Goal: Task Accomplishment & Management: Complete application form

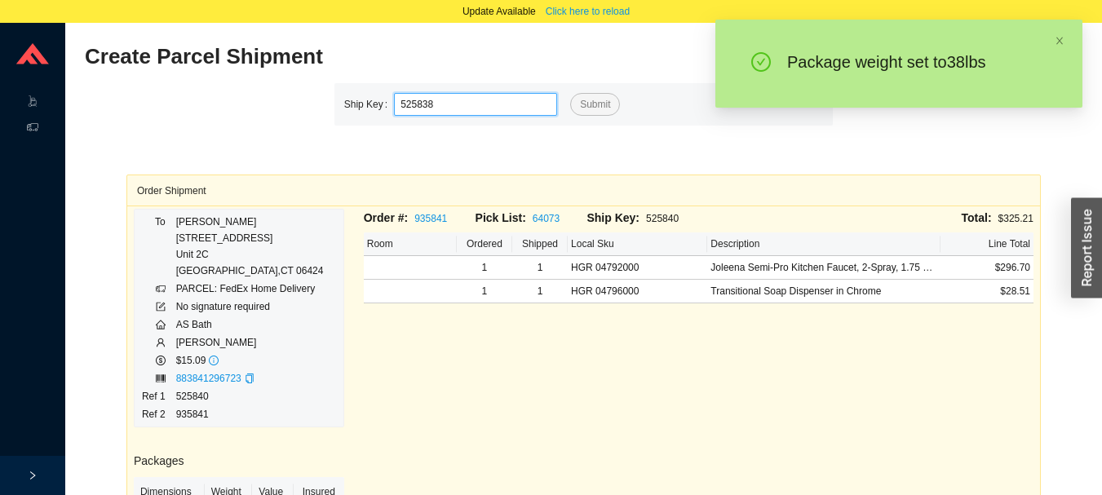
type input "525838"
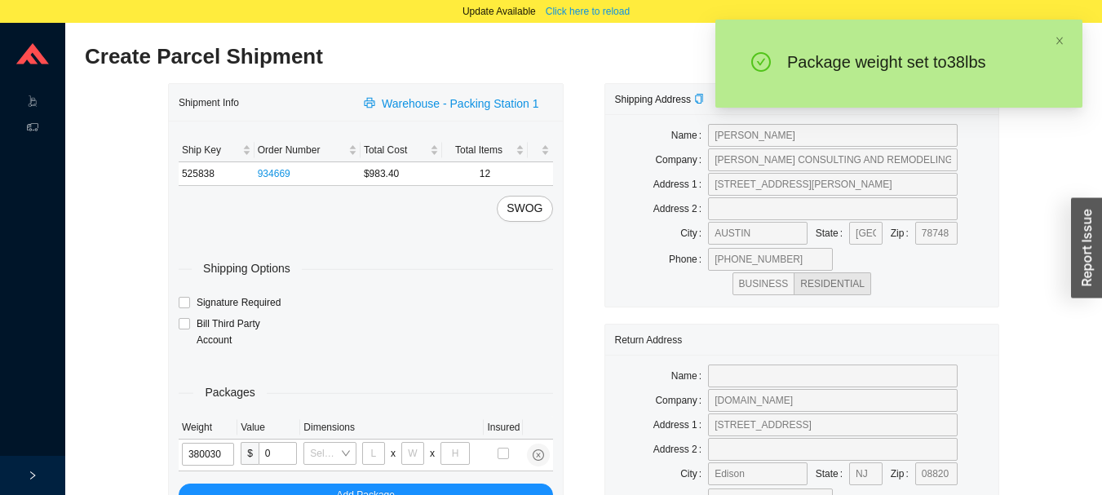
type input "38"
type input "26"
type input "20"
type input "12"
type input "38"
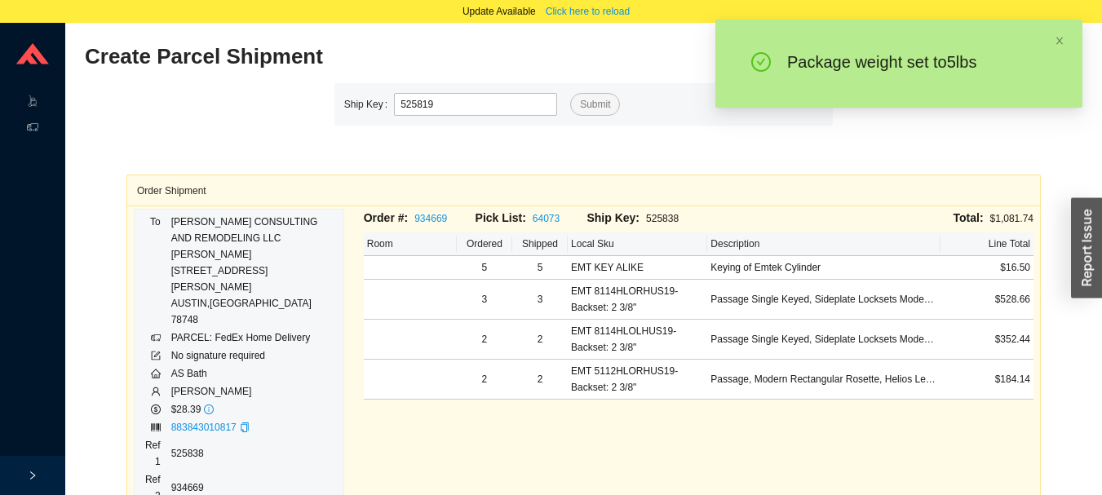
type input "525819"
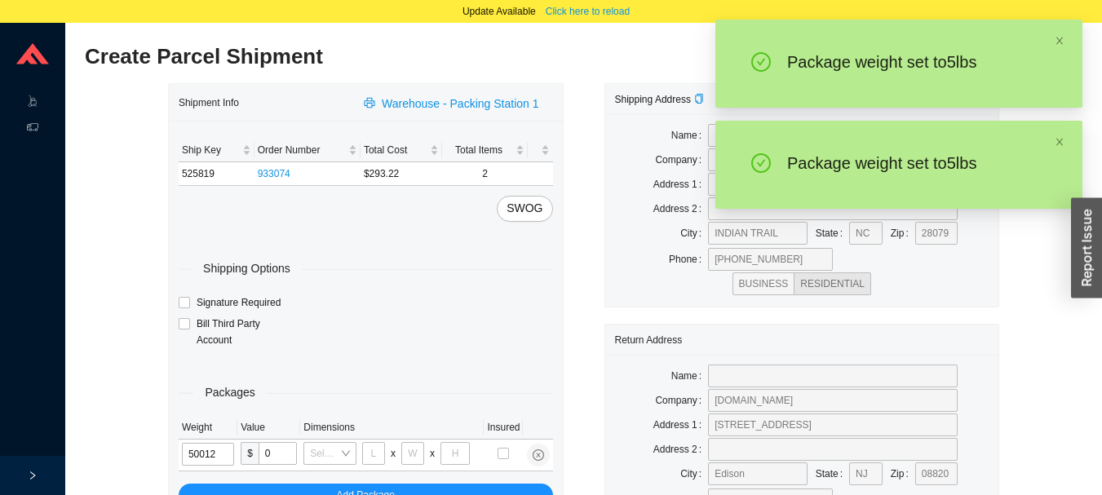
type input "5"
type input "18"
type input "12"
type input "6"
type input "5"
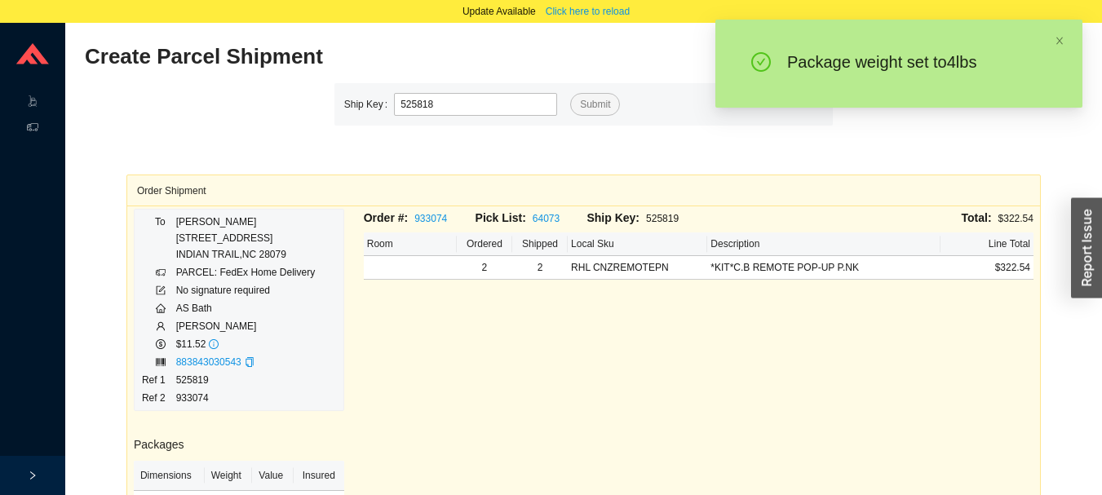
type input "525818"
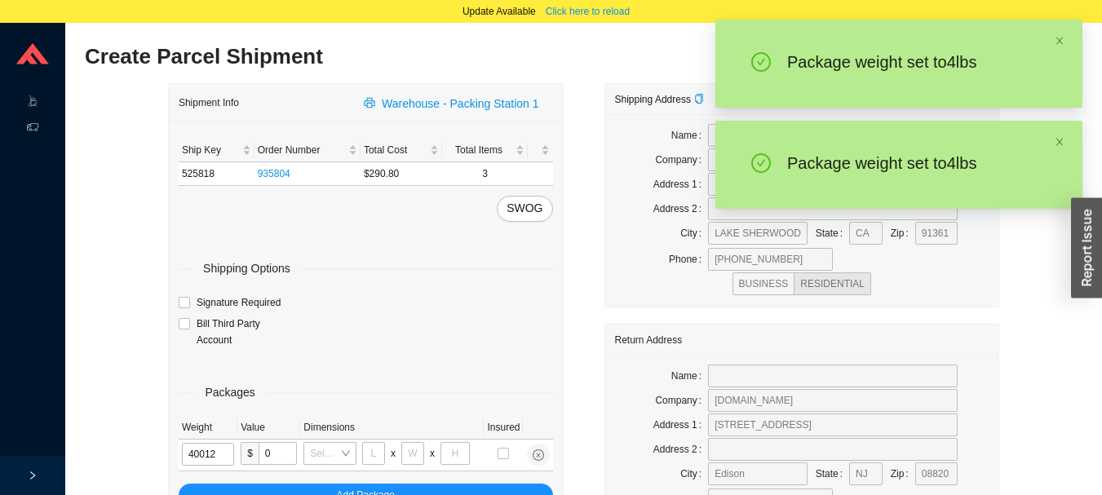
type input "4"
type input "18"
type input "12"
type input "6"
type input "4"
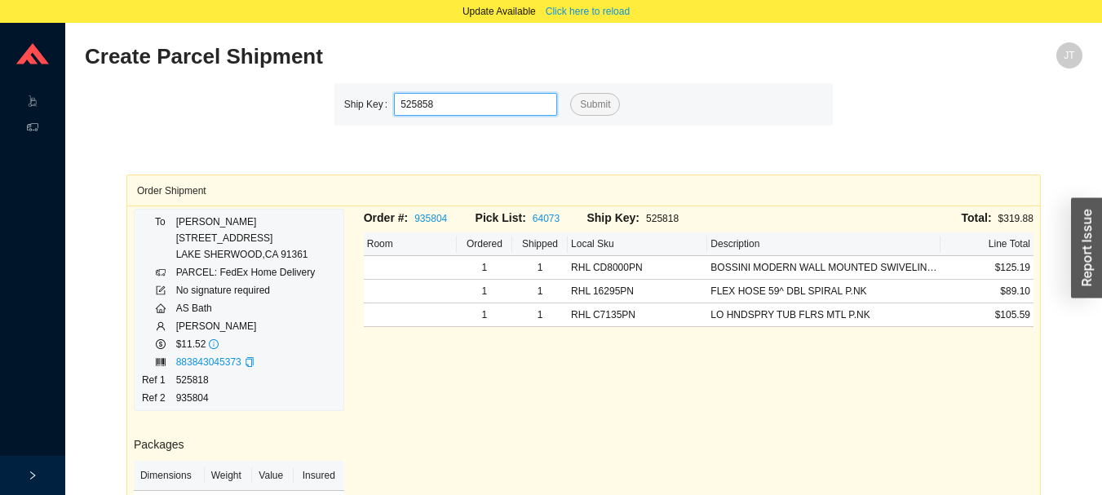
type input "525858"
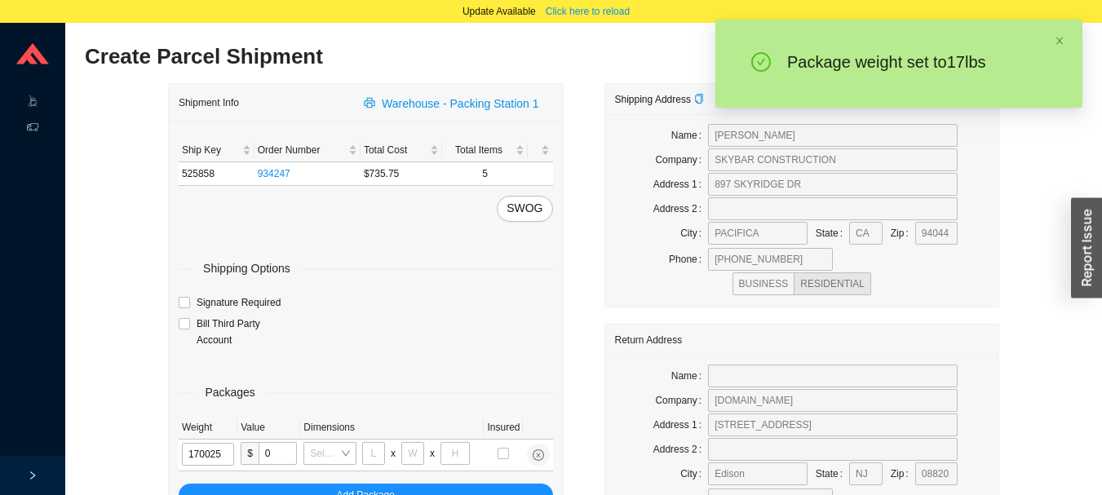
type input "17"
type input "28"
type input "16"
type input "7"
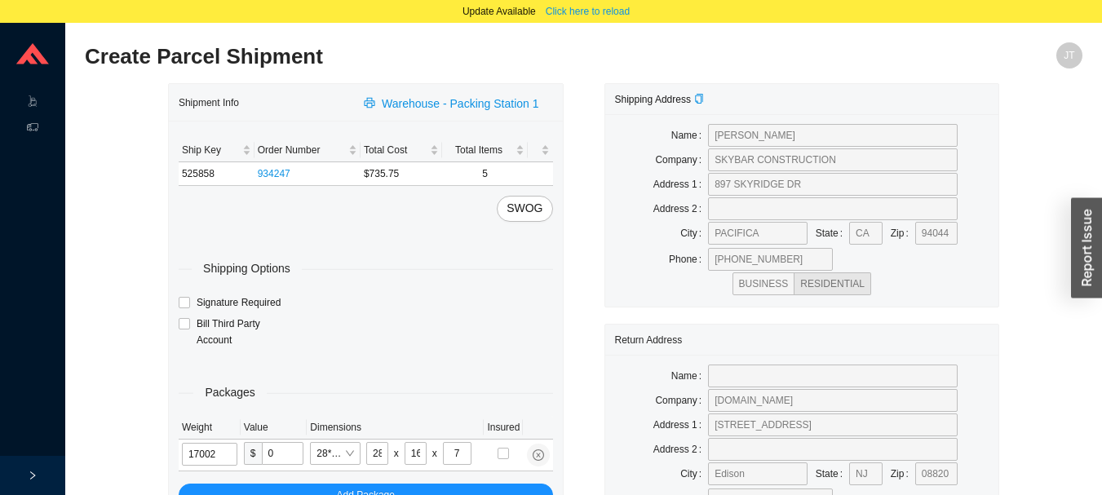
type input "17"
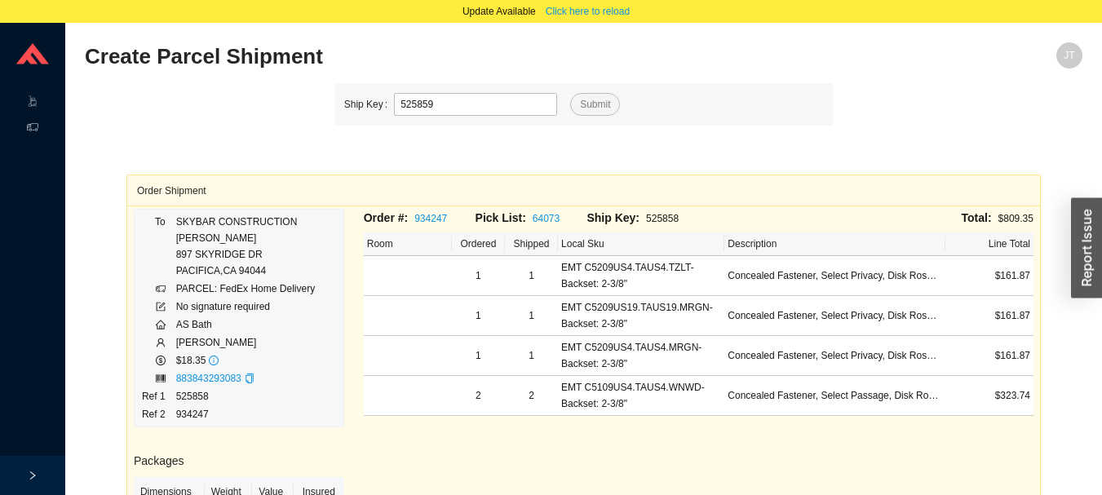
type input "525859"
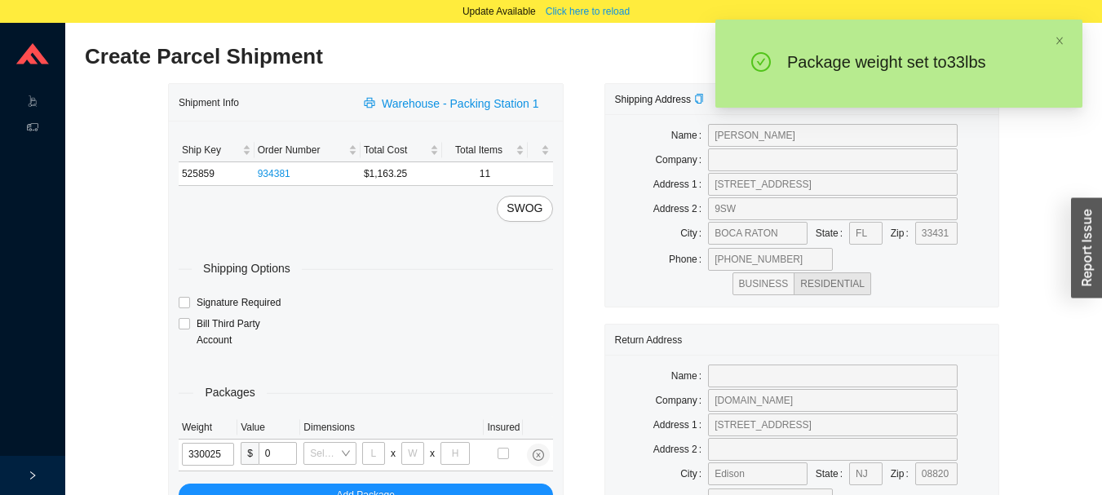
type input "33"
type input "28"
type input "16"
type input "7"
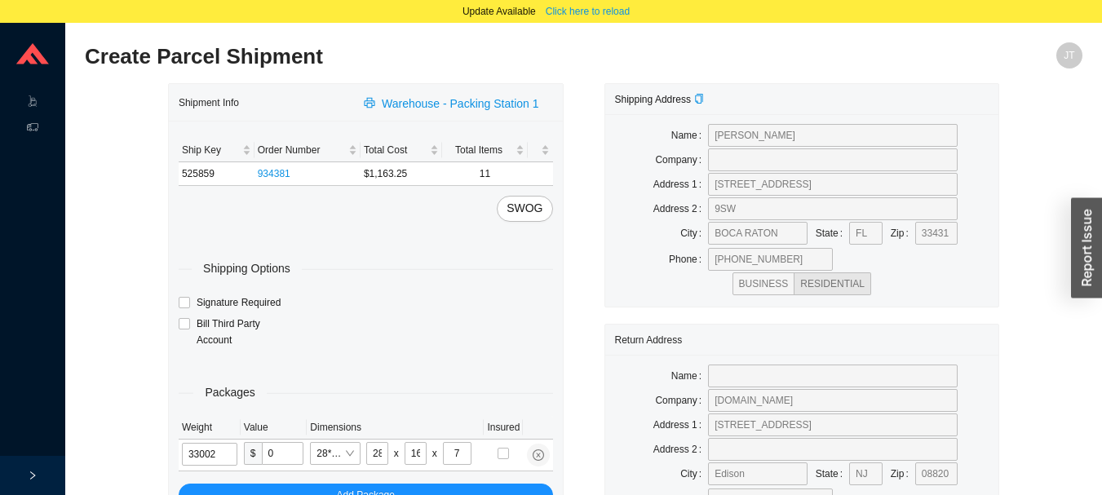
type input "33"
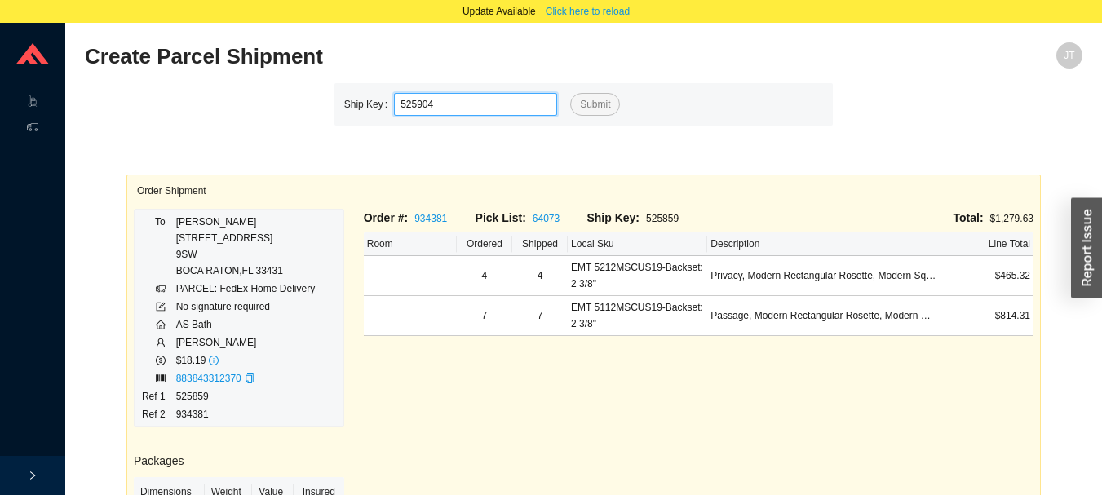
type input "525904"
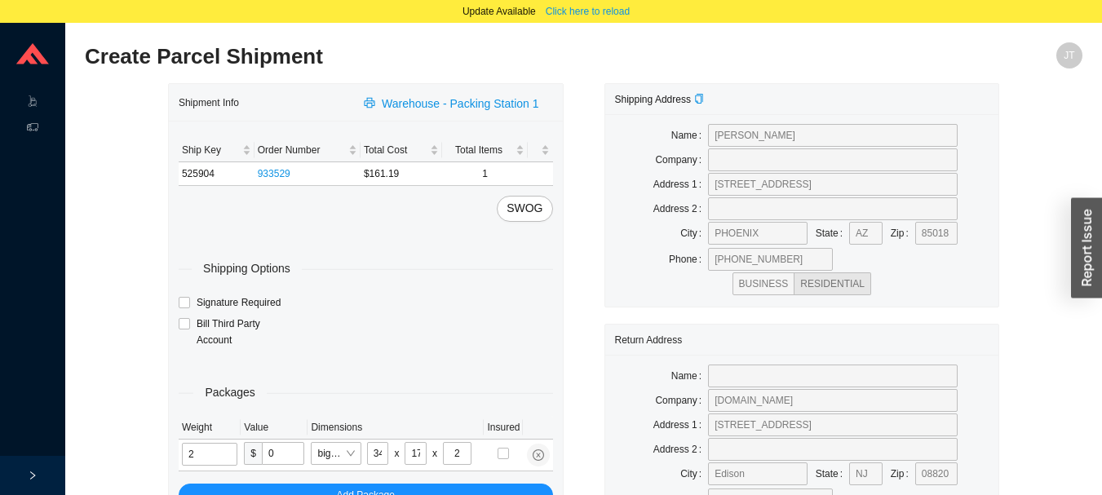
type input "7"
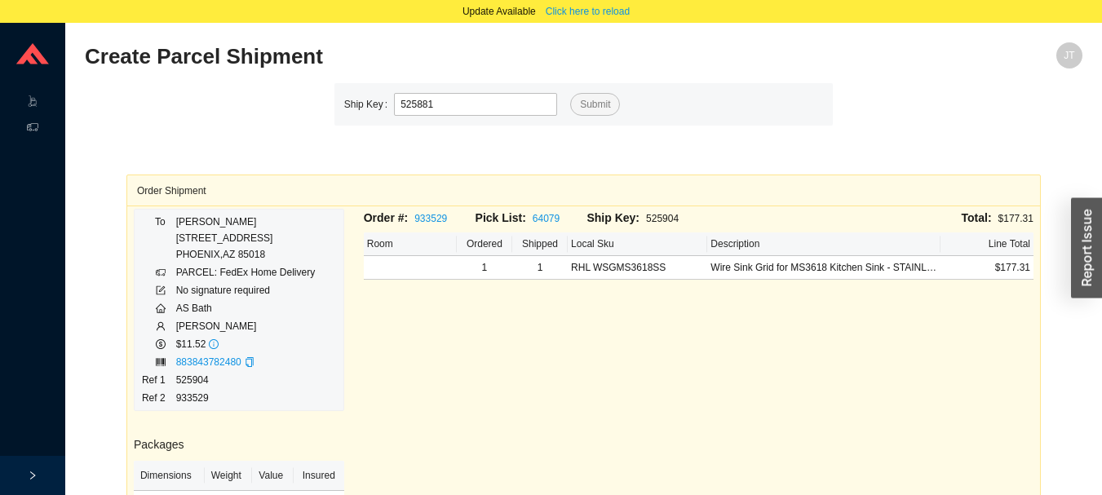
type input "525881"
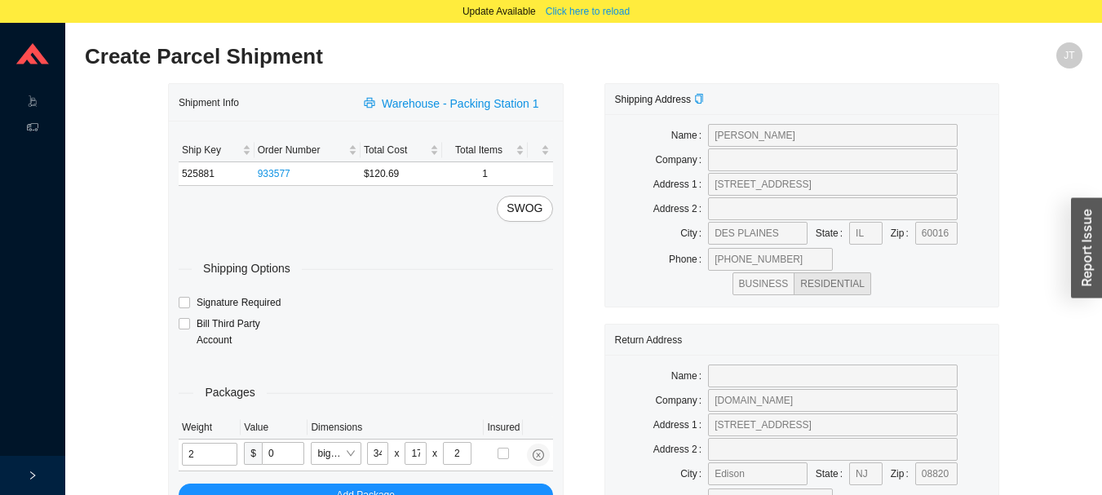
type input "4"
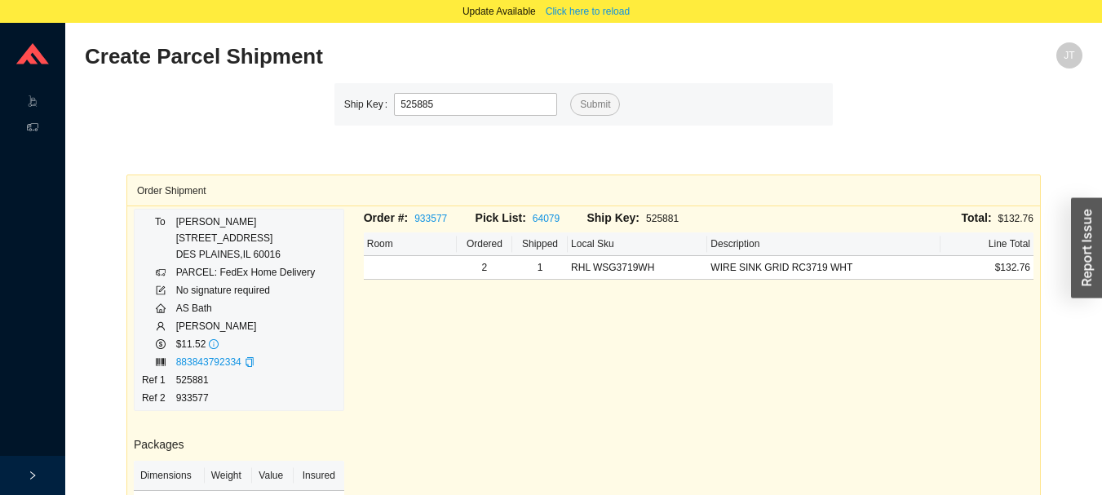
type input "525885"
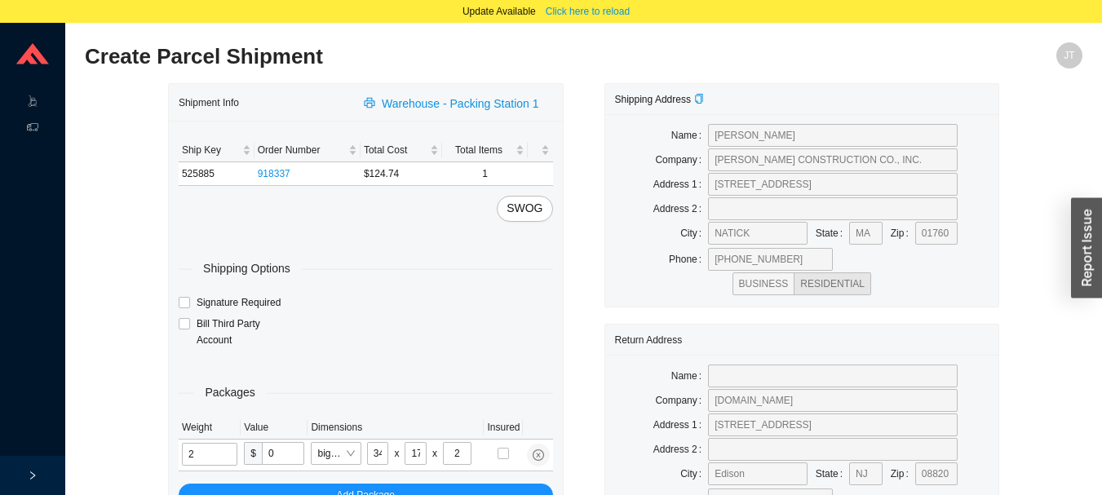
type input "3"
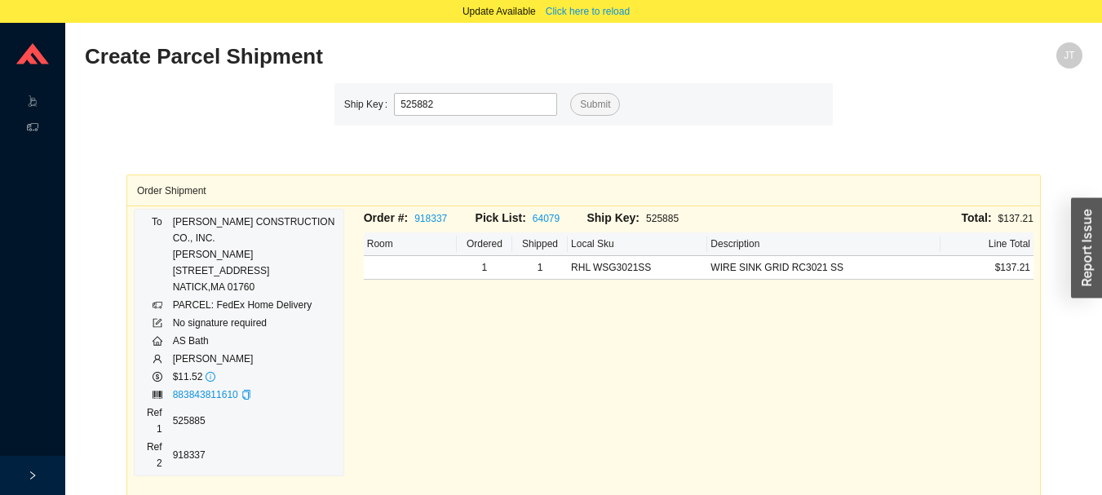
type input "525882"
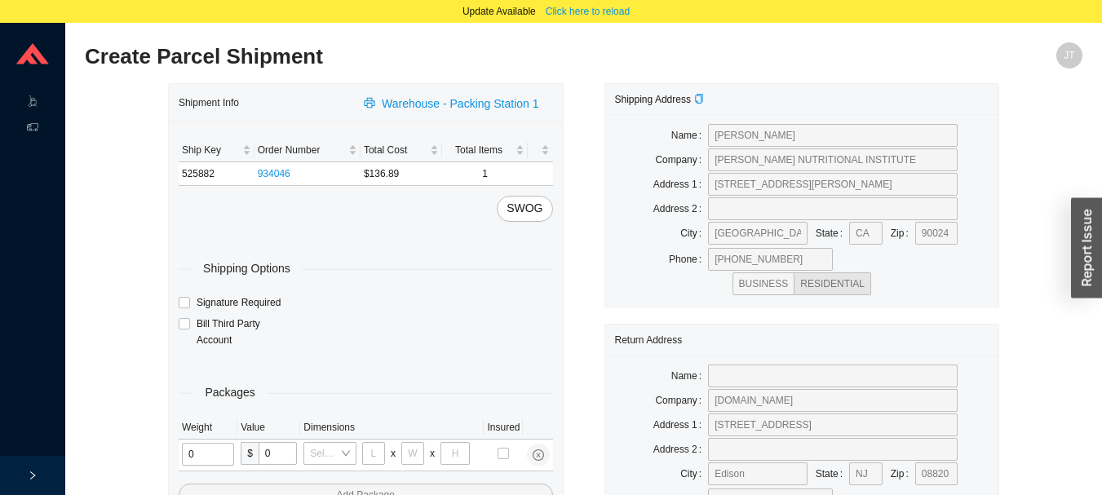
type input "2"
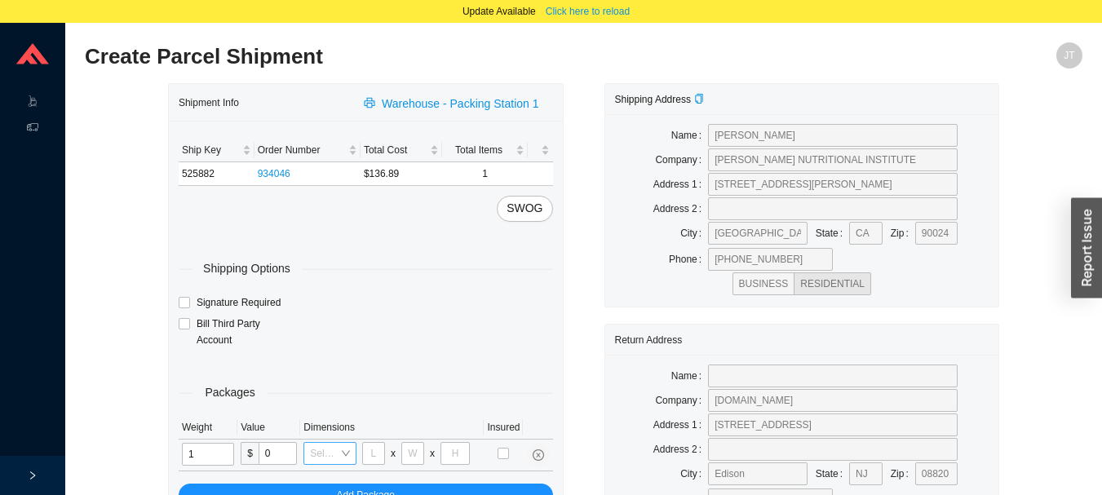
type input "1"
click at [335, 453] on input "search" at bounding box center [324, 453] width 29 height 21
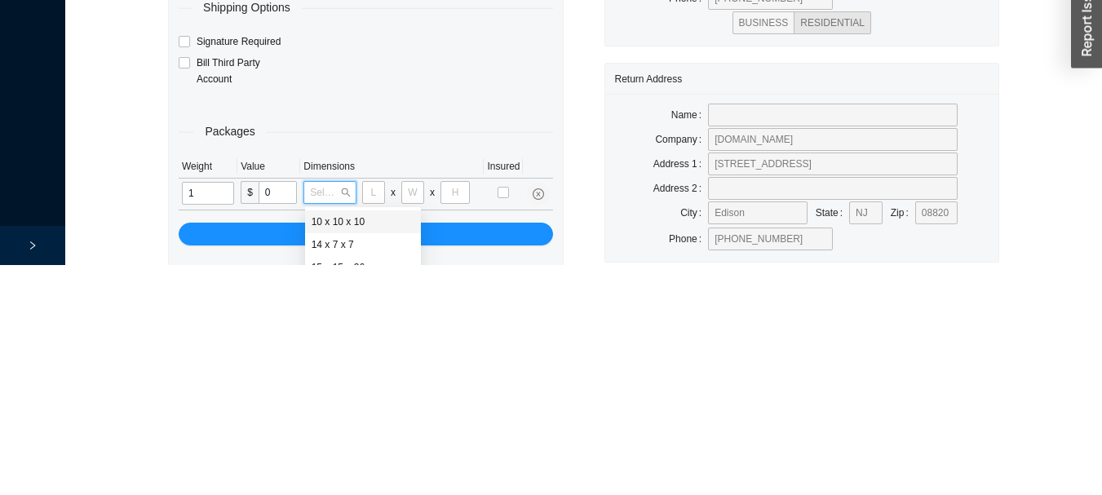
scroll to position [91, 0]
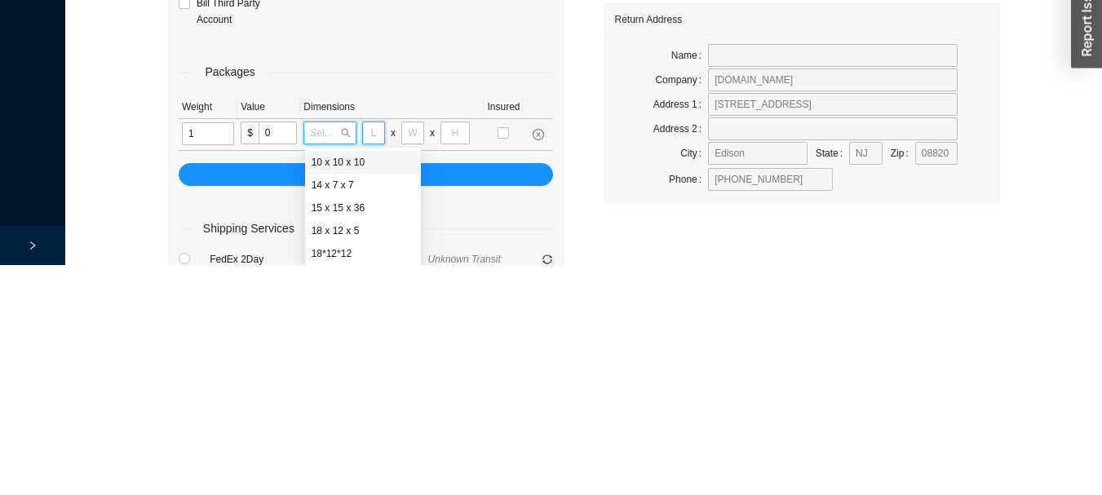
click at [371, 358] on input "tel" at bounding box center [373, 362] width 23 height 23
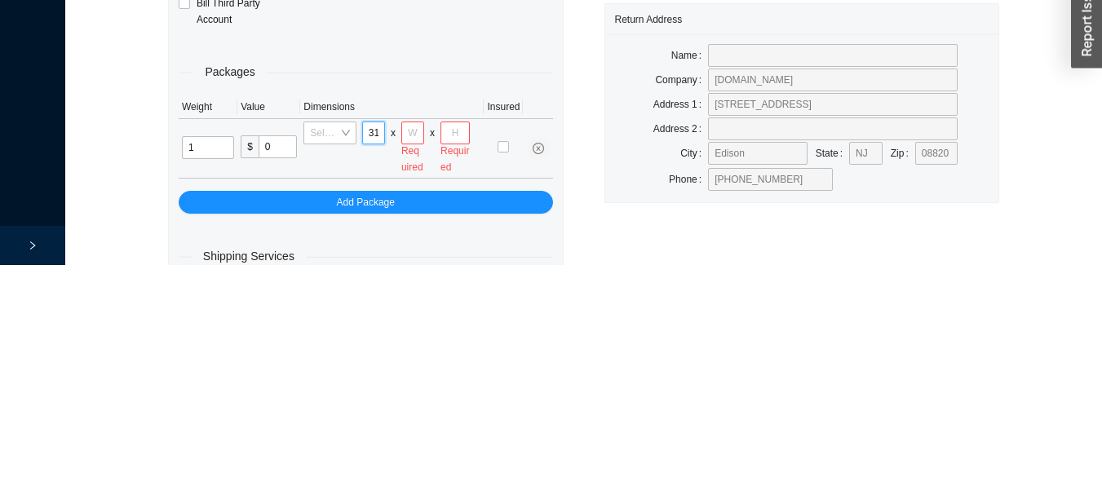
scroll to position [0, 1]
type input "31"
click at [412, 362] on input "tel" at bounding box center [412, 362] width 23 height 23
type input "18"
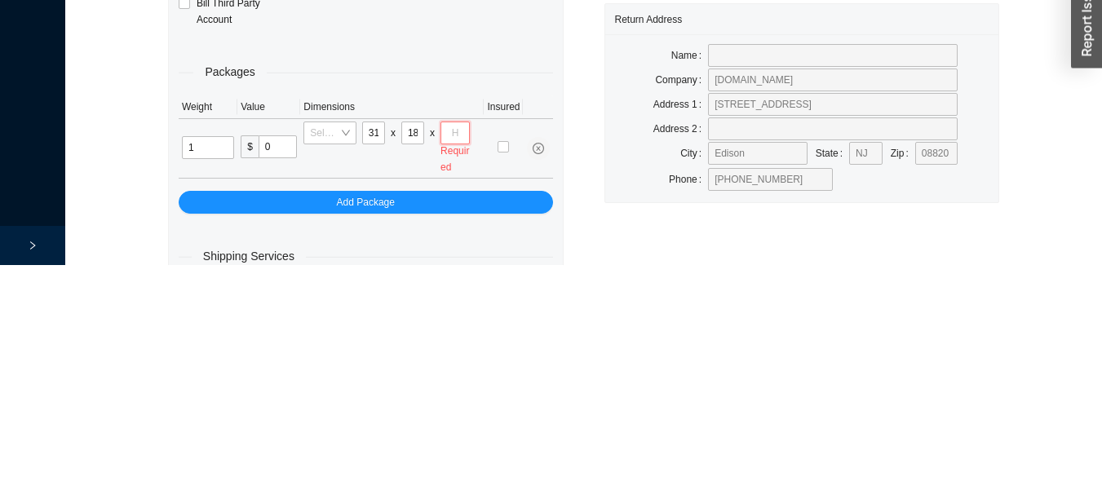
click at [459, 362] on input "tel" at bounding box center [454, 362] width 29 height 23
type input "2"
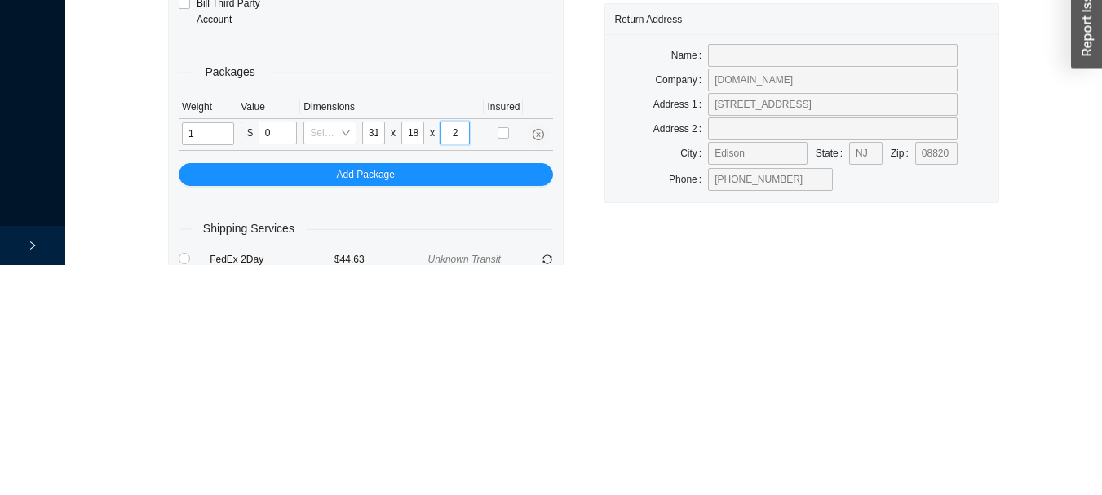
type input "4"
type input "2"
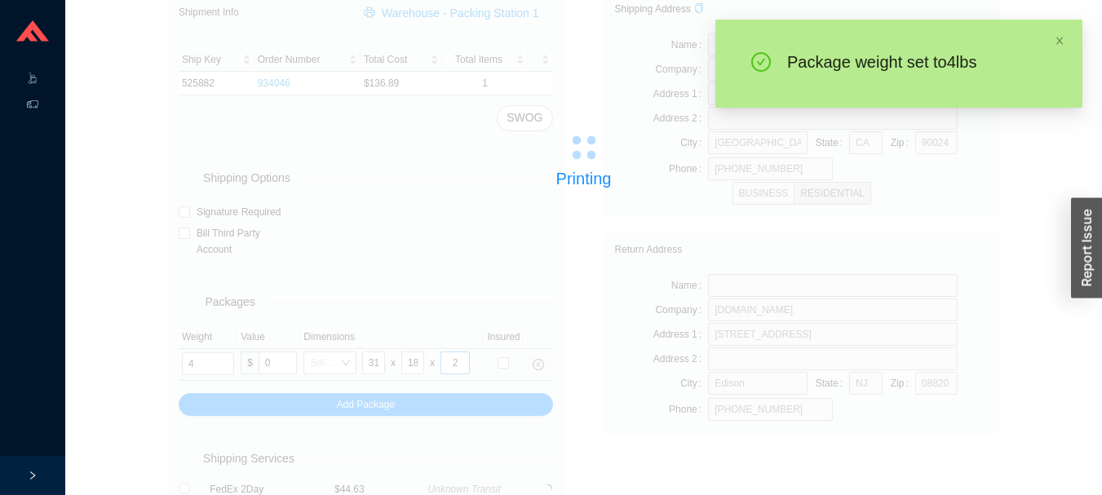
scroll to position [23, 0]
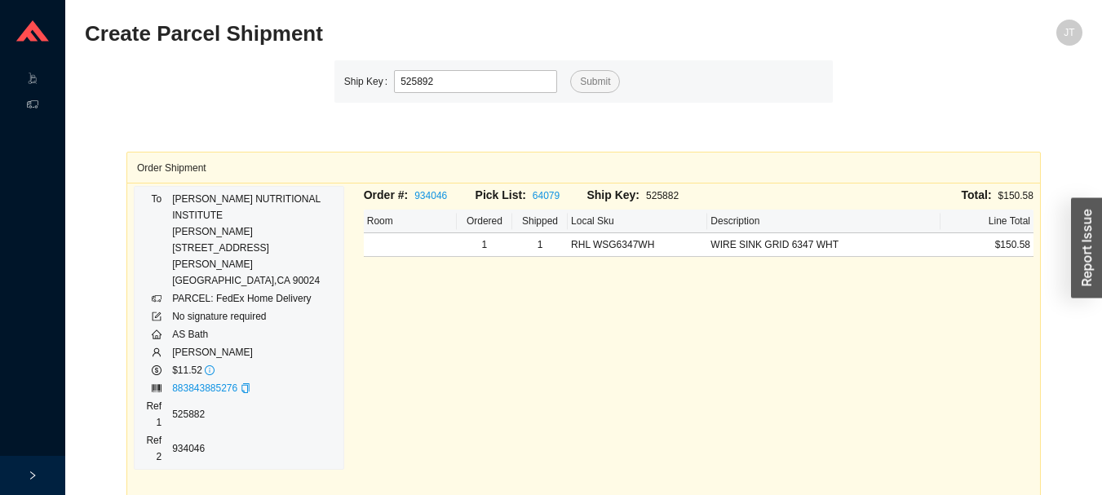
type input "525892"
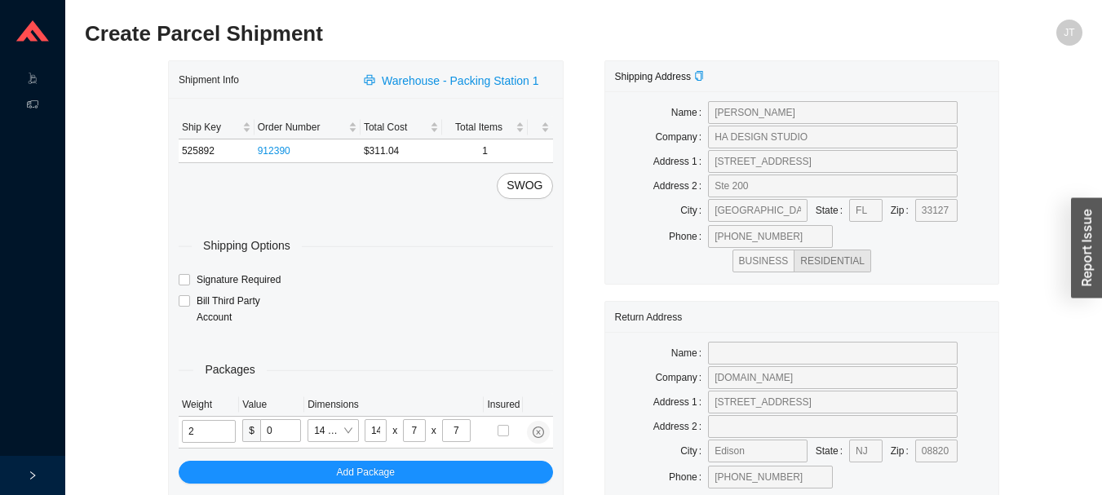
type input "3"
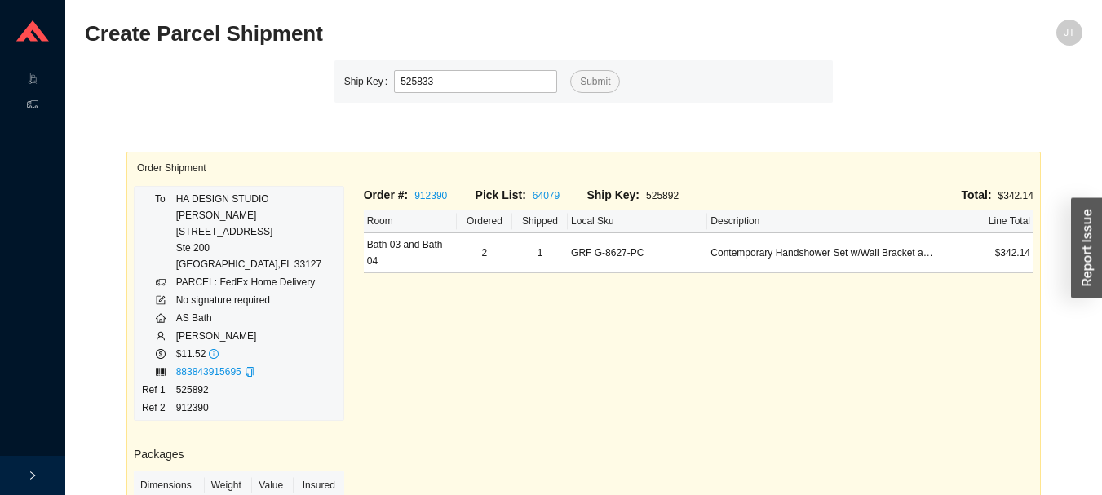
type input "525833"
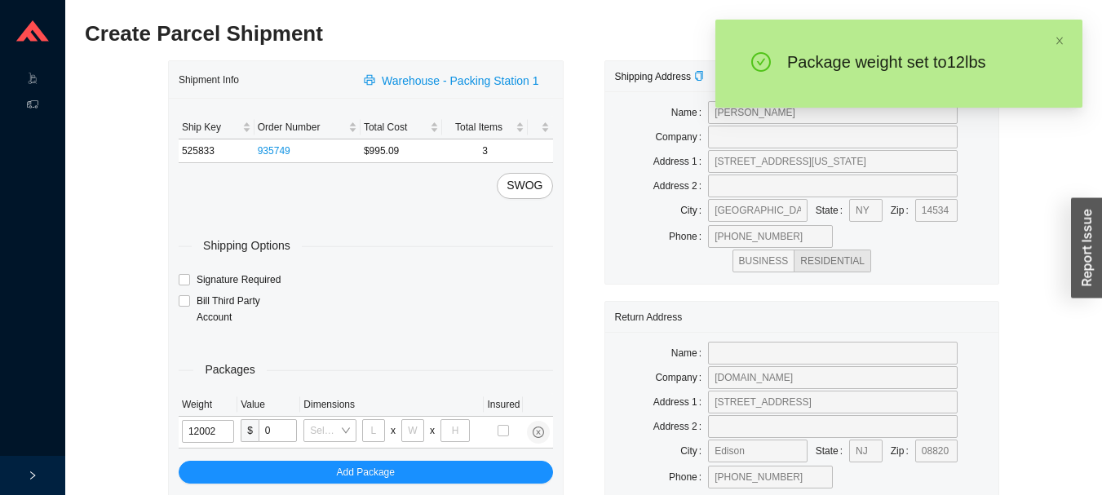
type input "12"
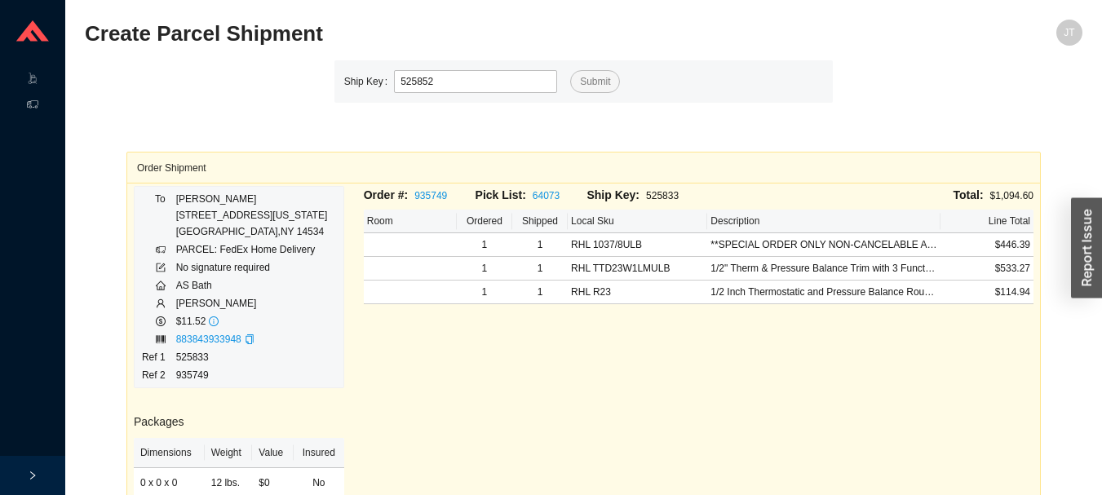
type input "525852"
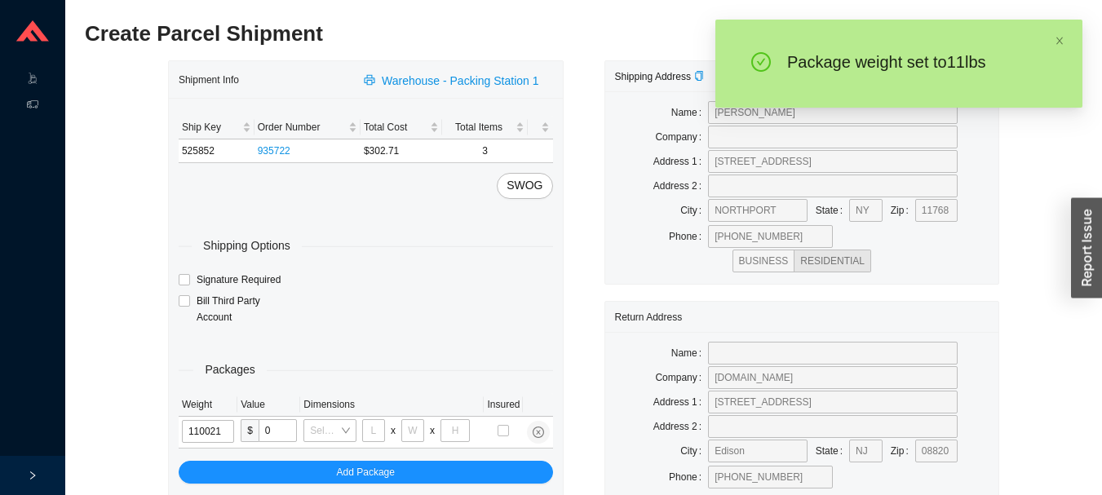
type input "11"
type input "18"
type input "12"
type input "11"
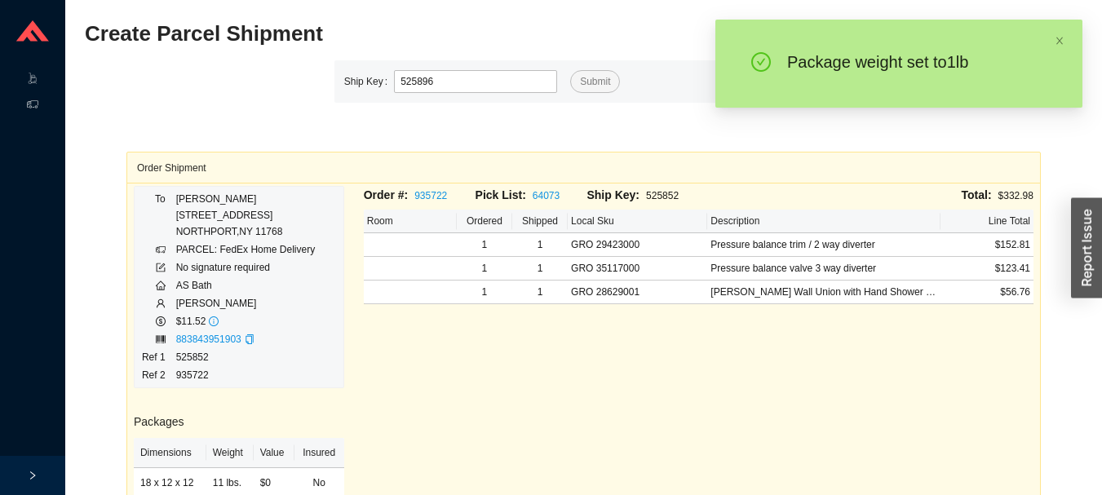
type input "525896"
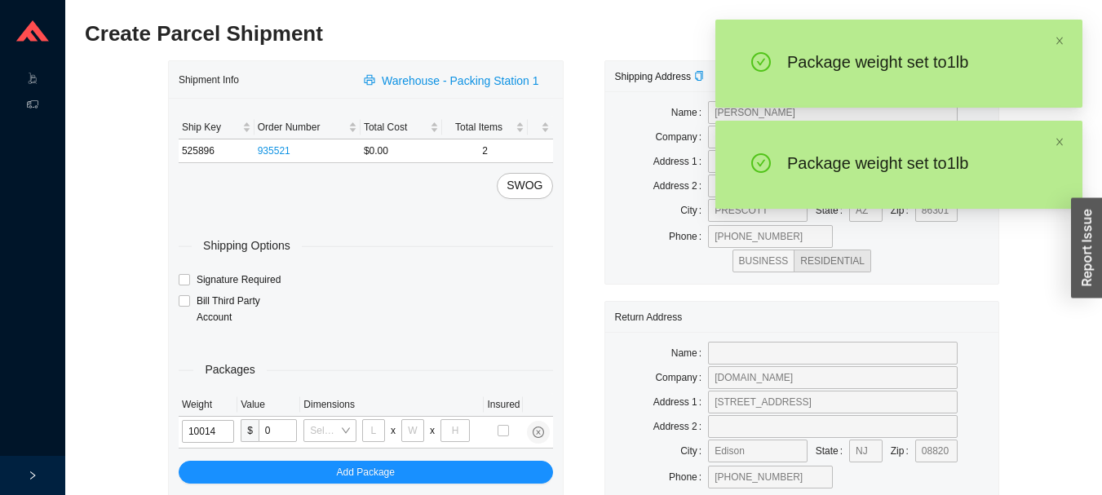
type input "1"
type input "5"
type input "1"
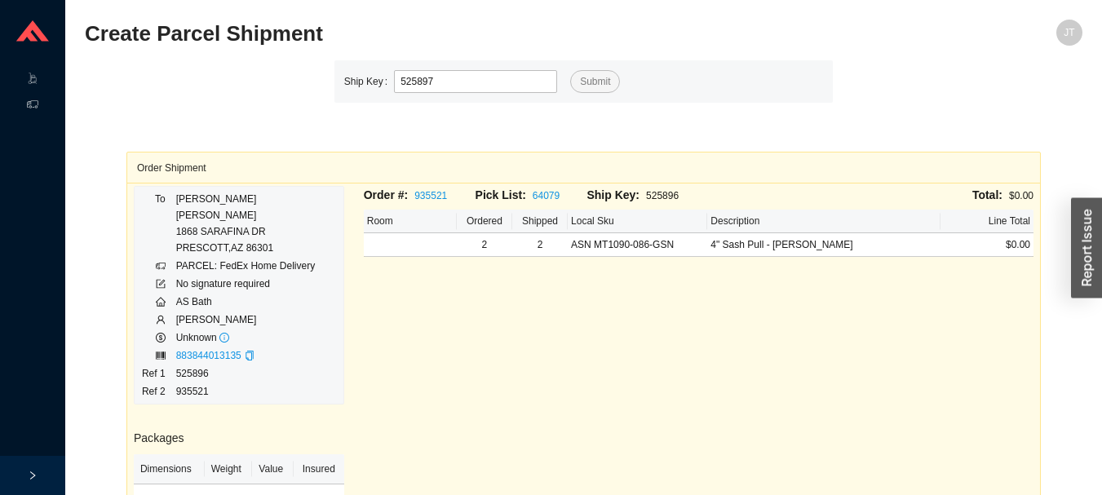
type input "525897"
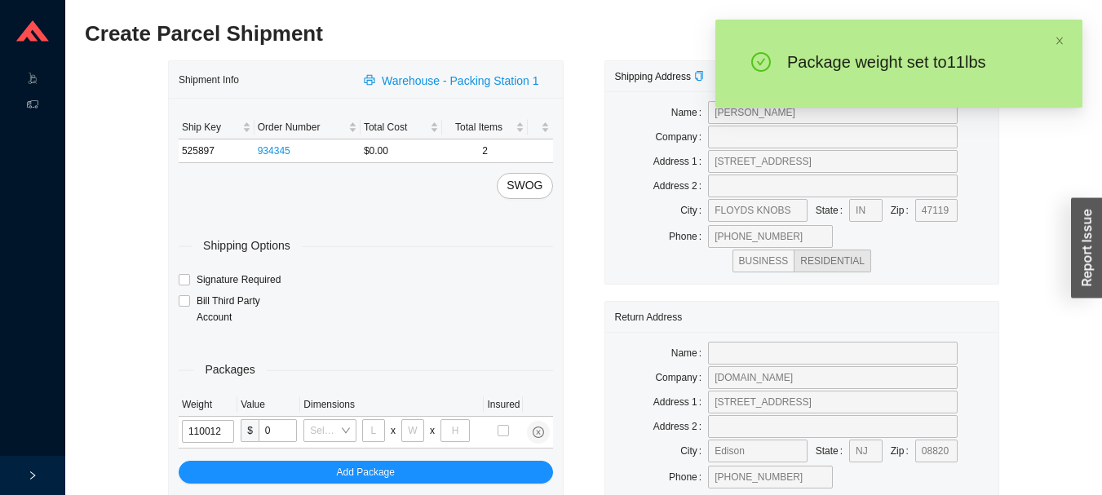
type input "11"
type input "18"
type input "12"
type input "6"
type input "11"
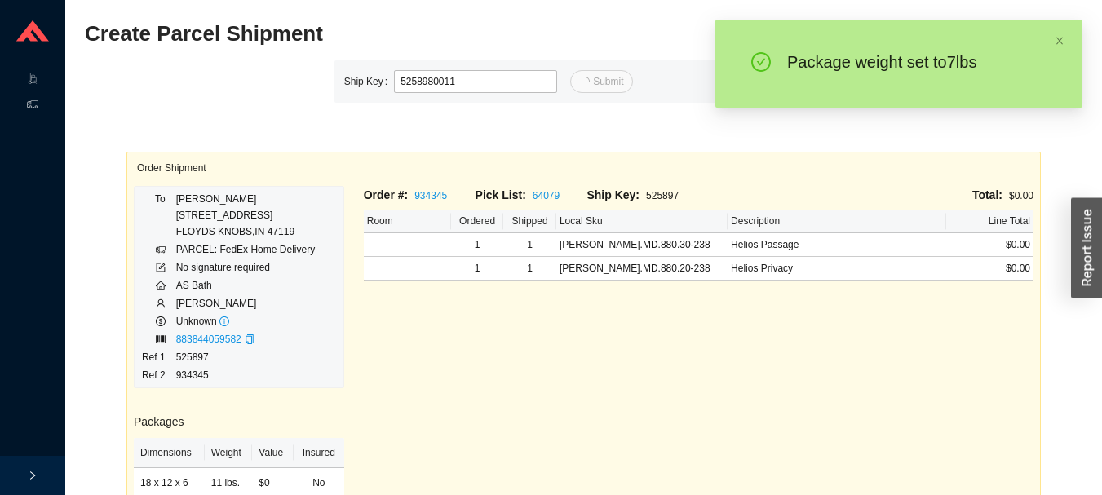
type input "11"
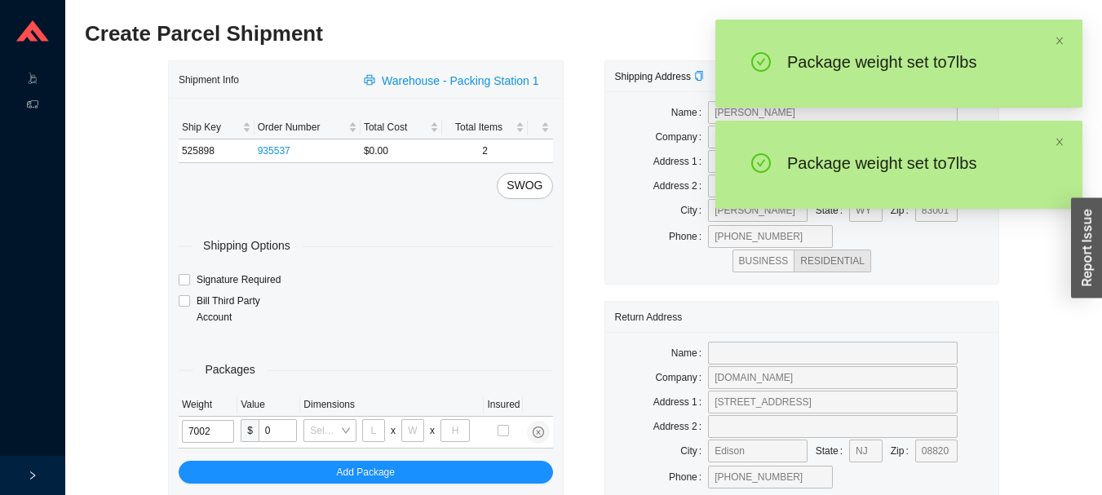
type input "7"
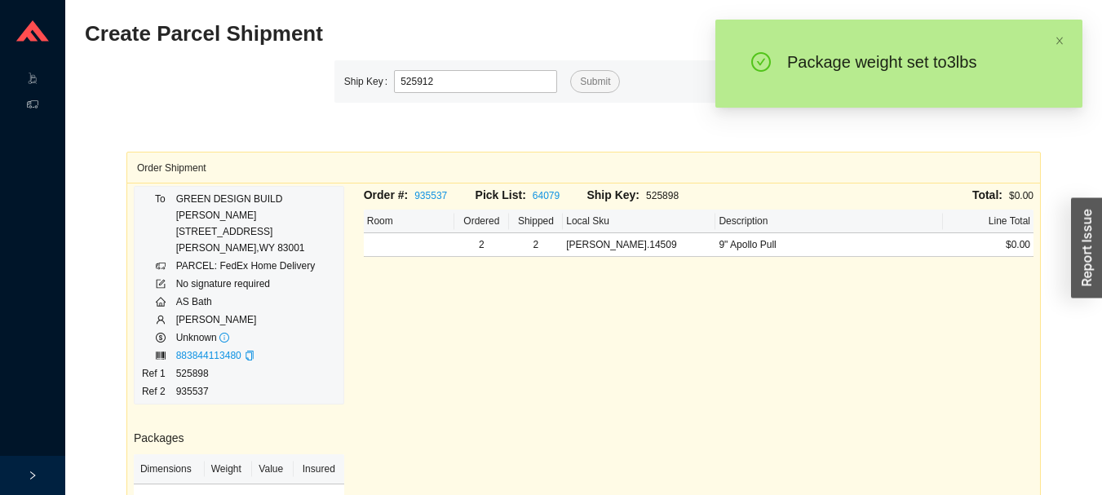
type input "525912"
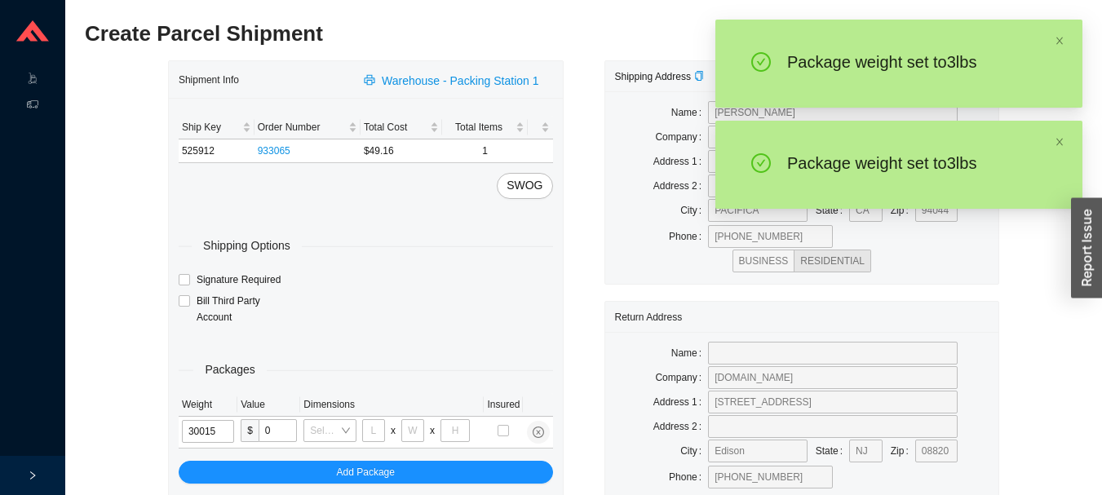
type input "3"
type input "8"
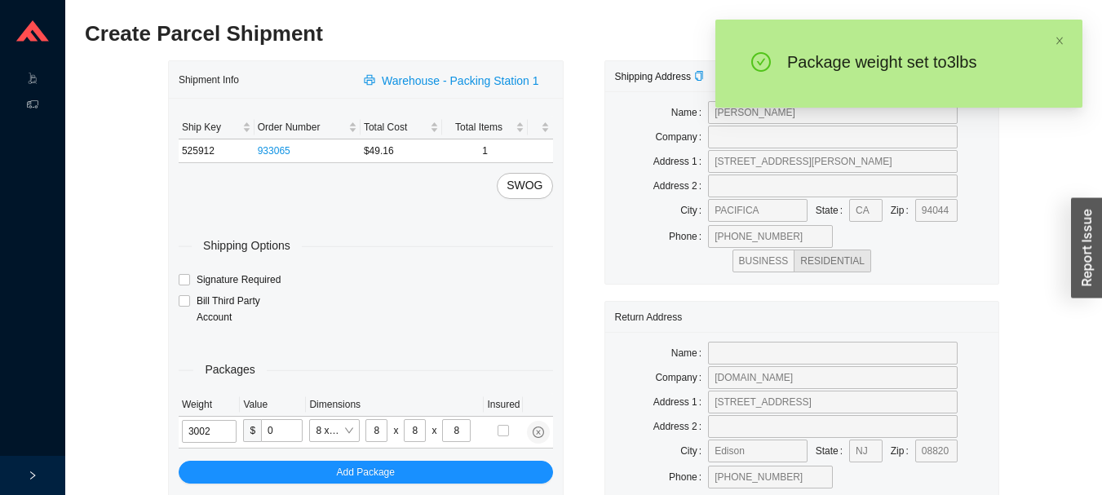
type input "3"
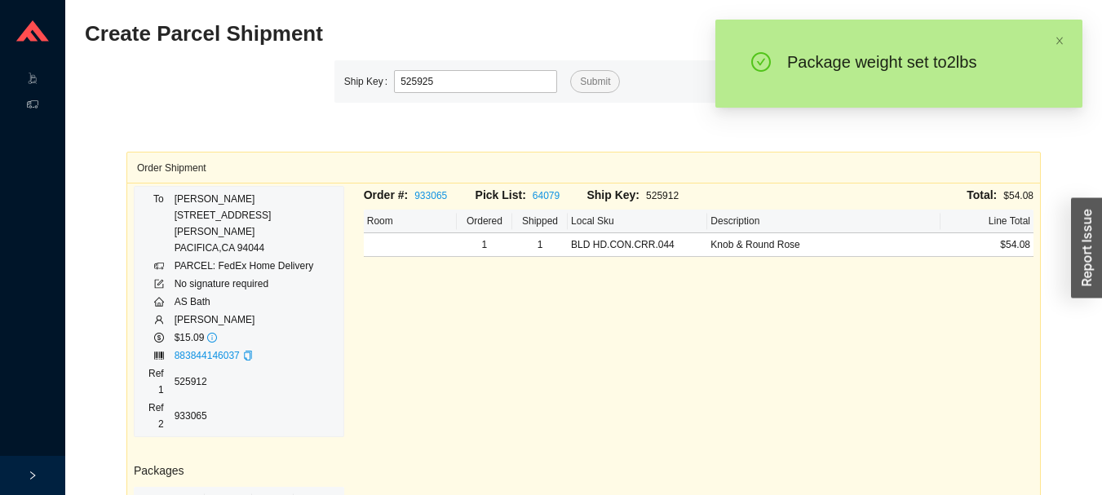
type input "525925"
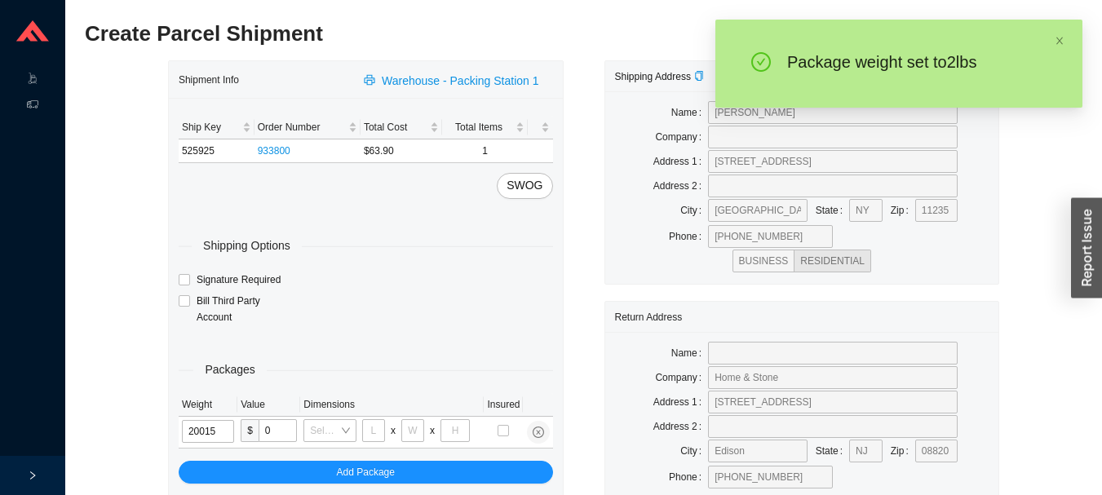
type input "2"
type input "8"
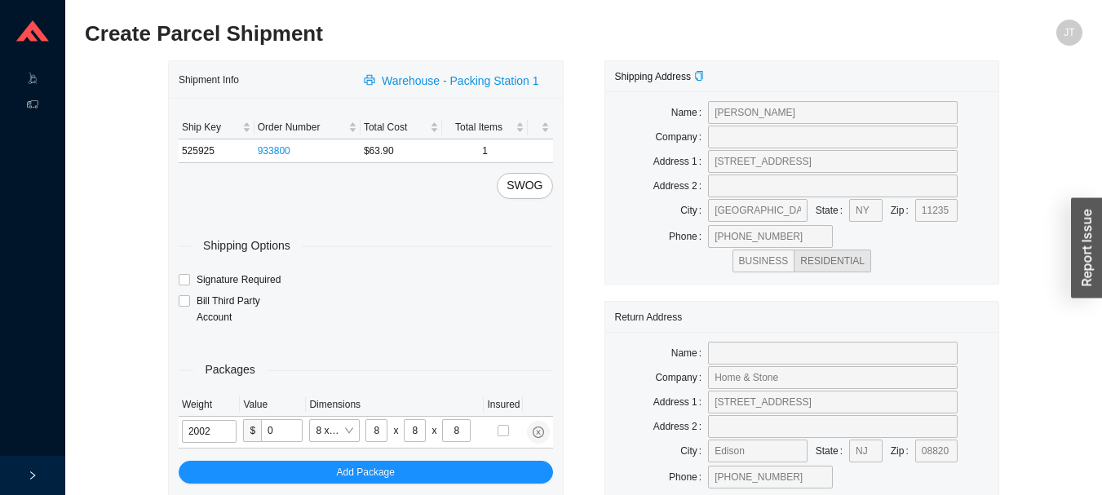
type input "2"
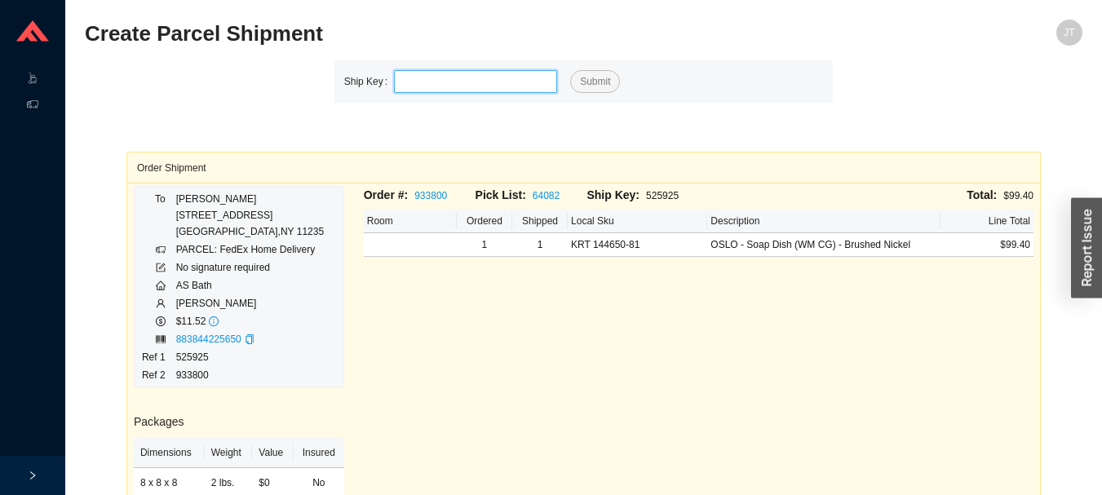
click at [528, 89] on input "tel" at bounding box center [475, 81] width 163 height 23
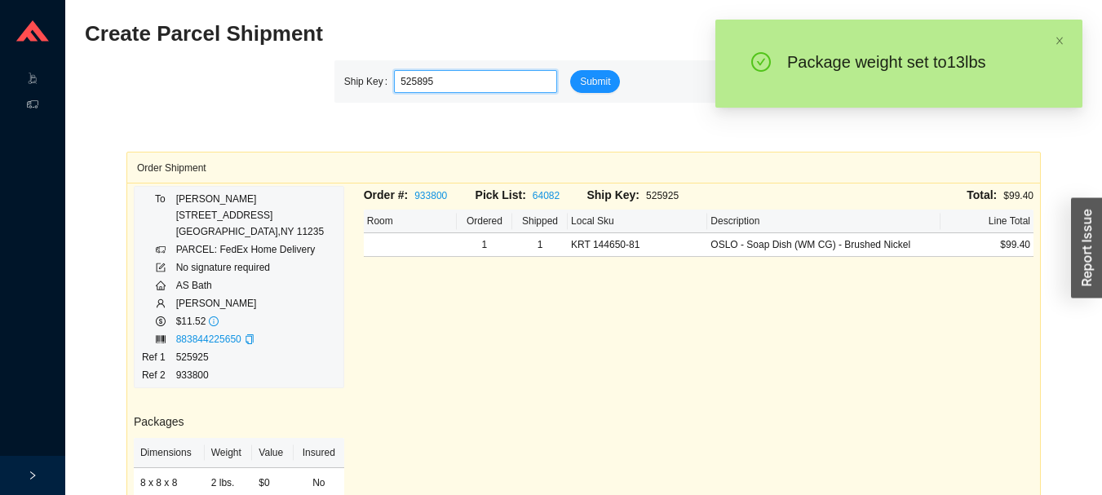
type input "525895"
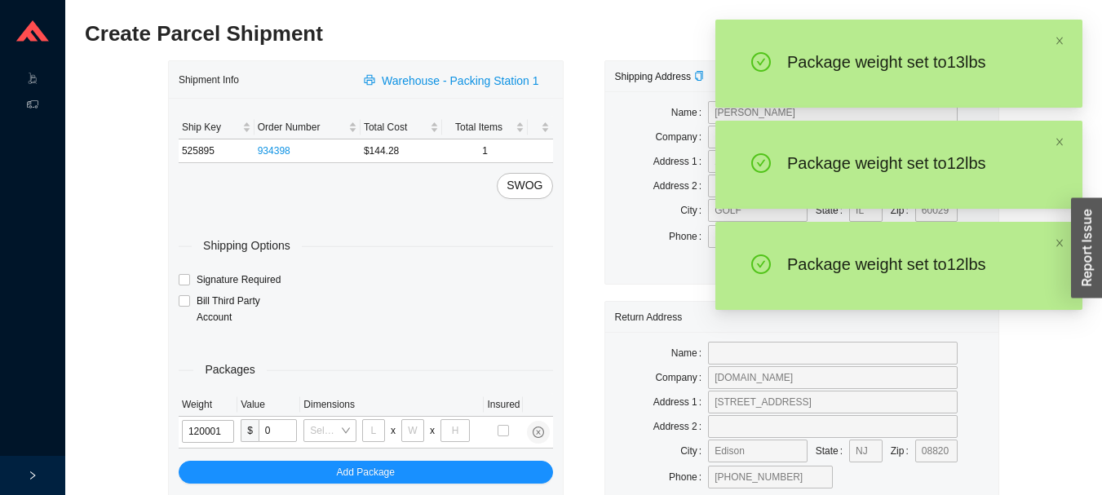
type input "12"
type input "18"
type input "5"
type input "36"
type input "12"
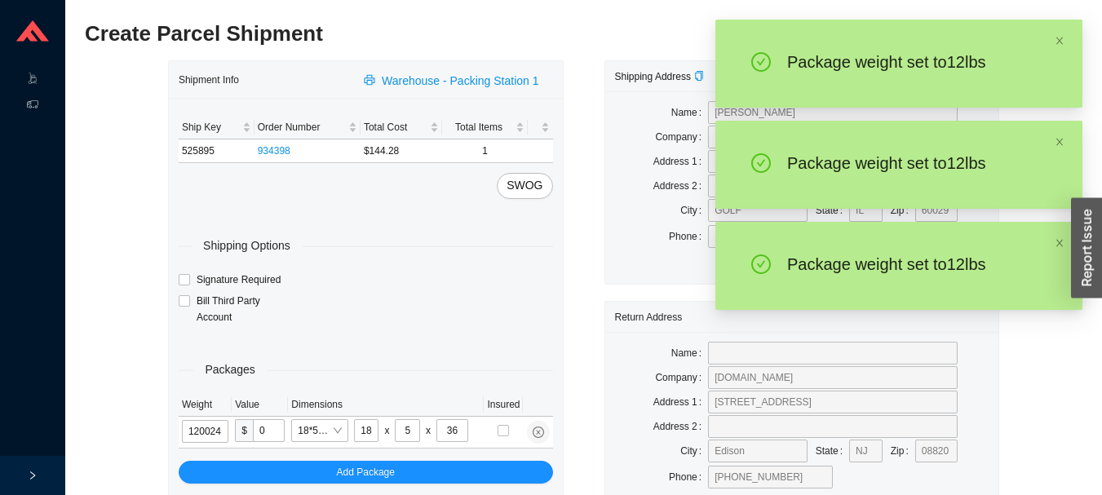
type input "28"
type input "19"
type input "6"
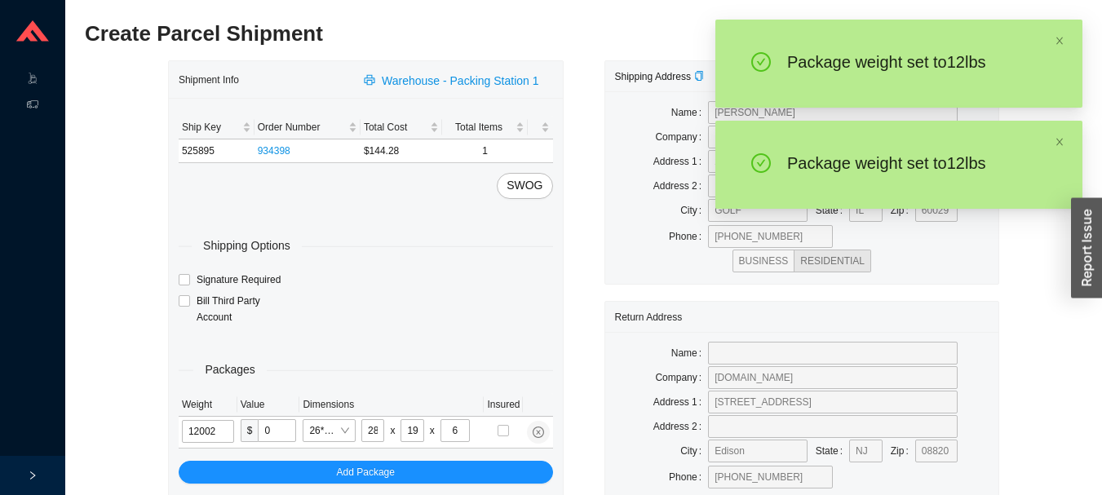
type input "12"
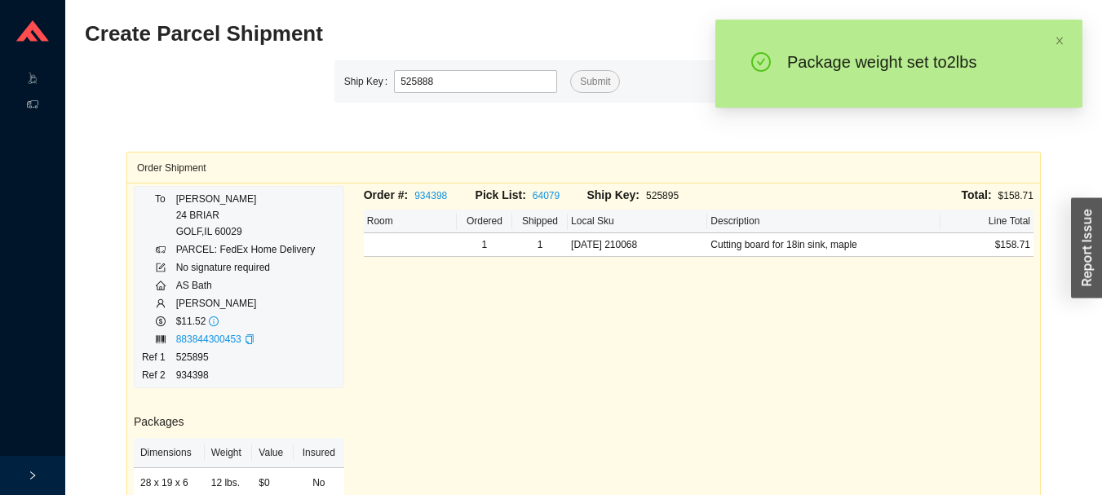
type input "525888"
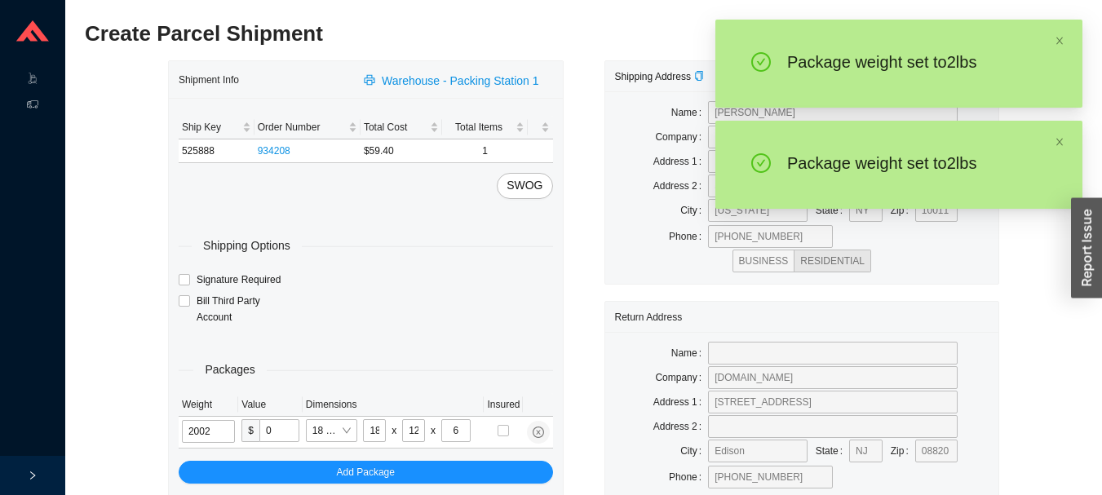
type input "2"
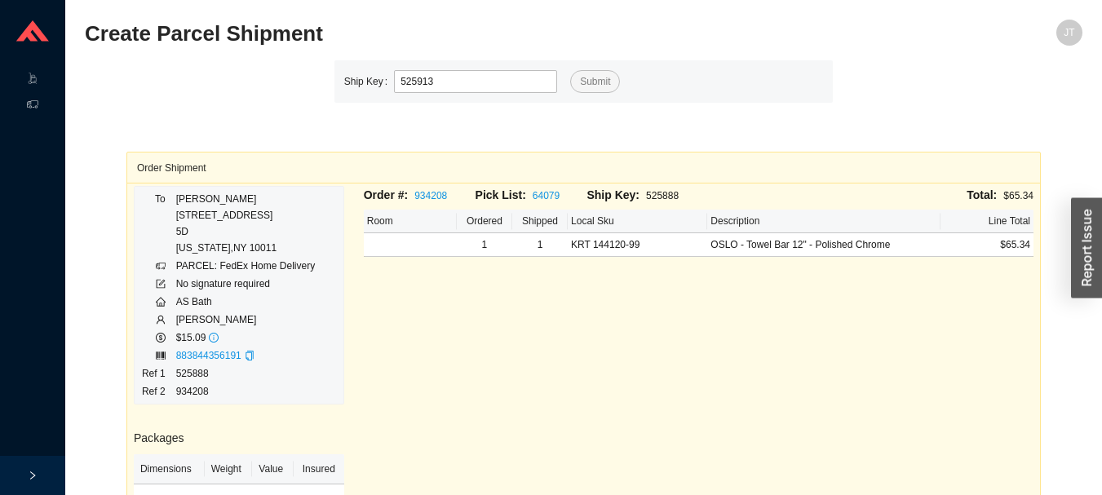
type input "525913"
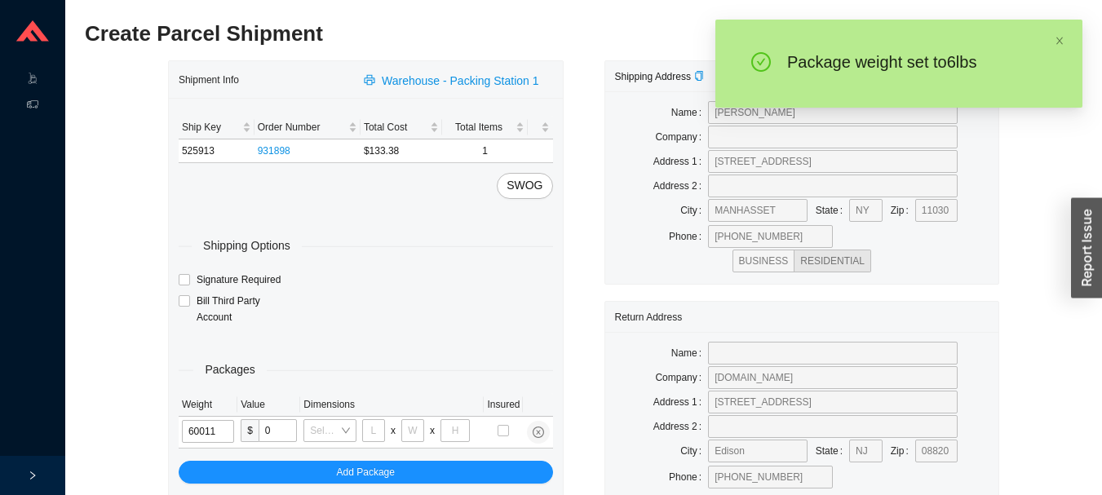
type input "6"
type input "14"
type input "7"
type input "6"
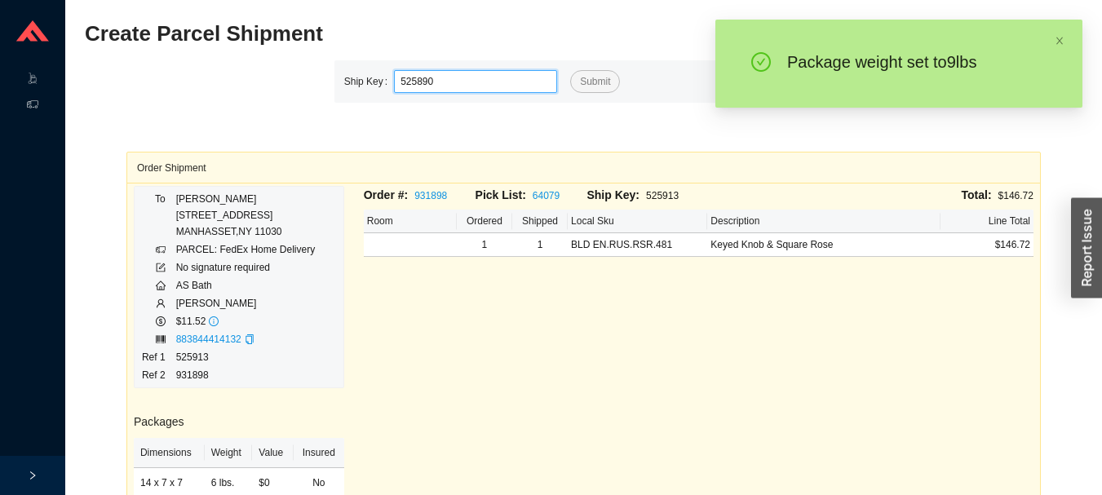
type input "525890"
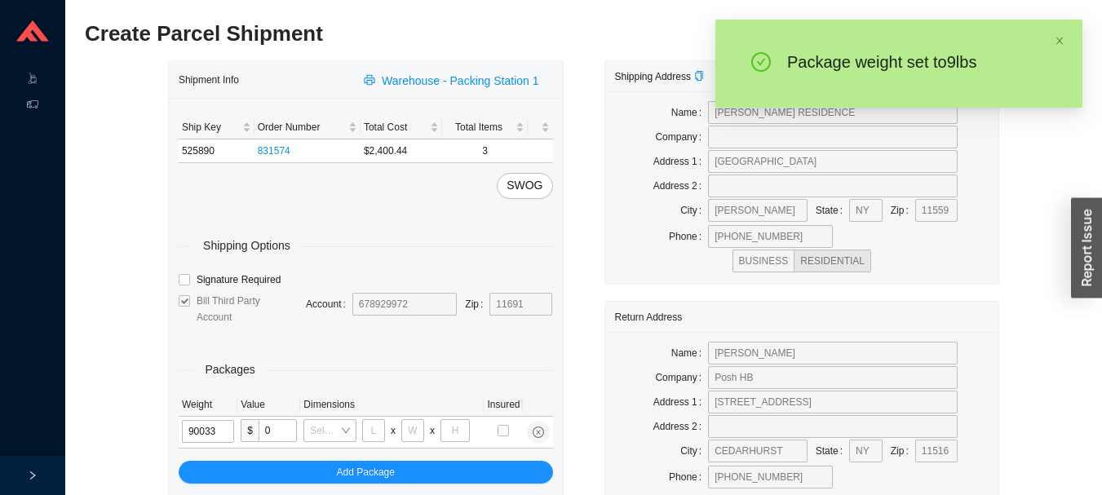
type input "9"
type input "24"
type input "14"
type input "4"
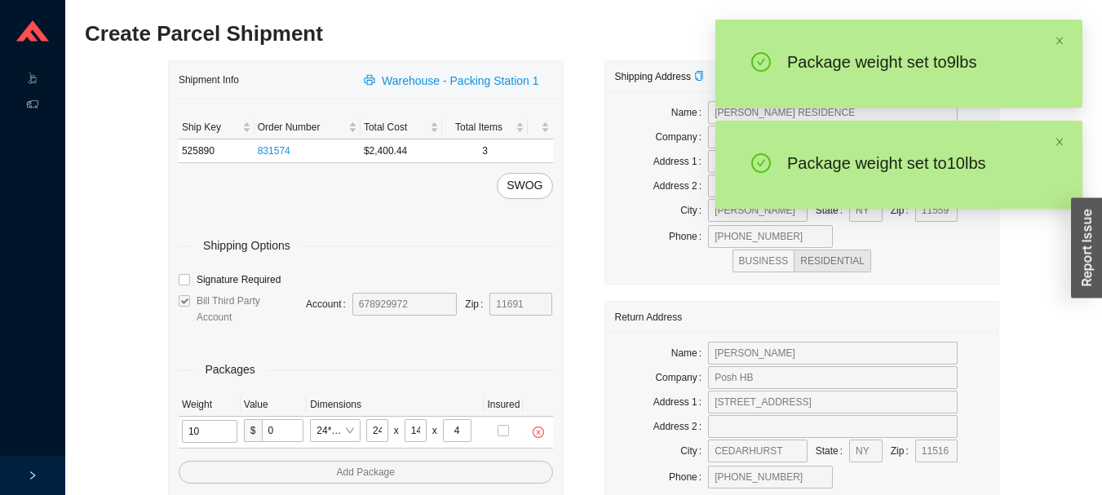
type input "10"
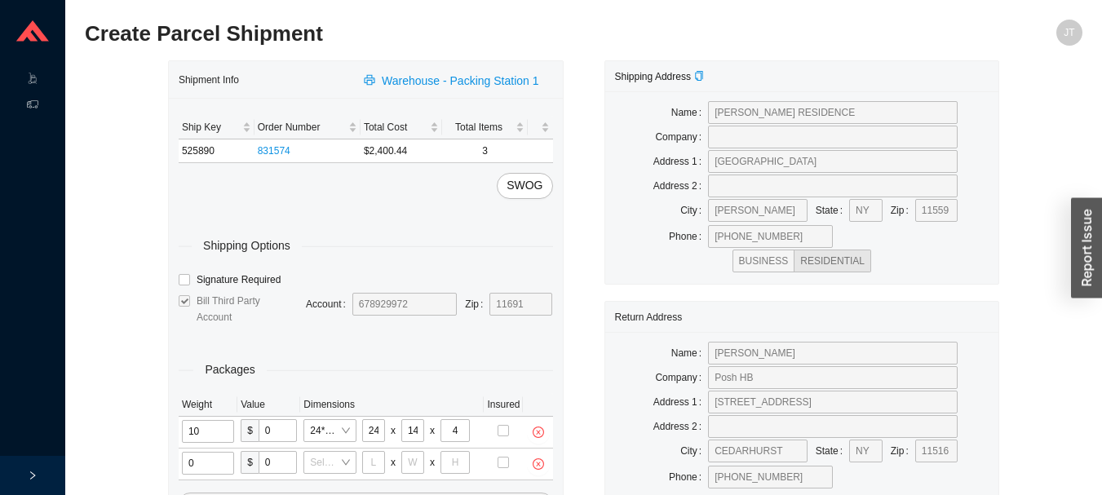
type input "2"
type input "18"
type input "8"
type input "42"
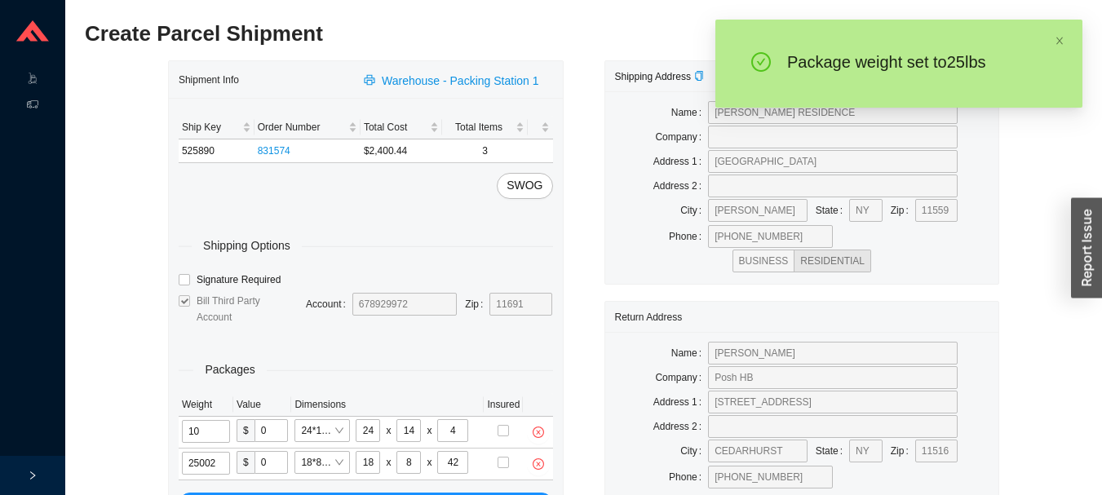
type input "25"
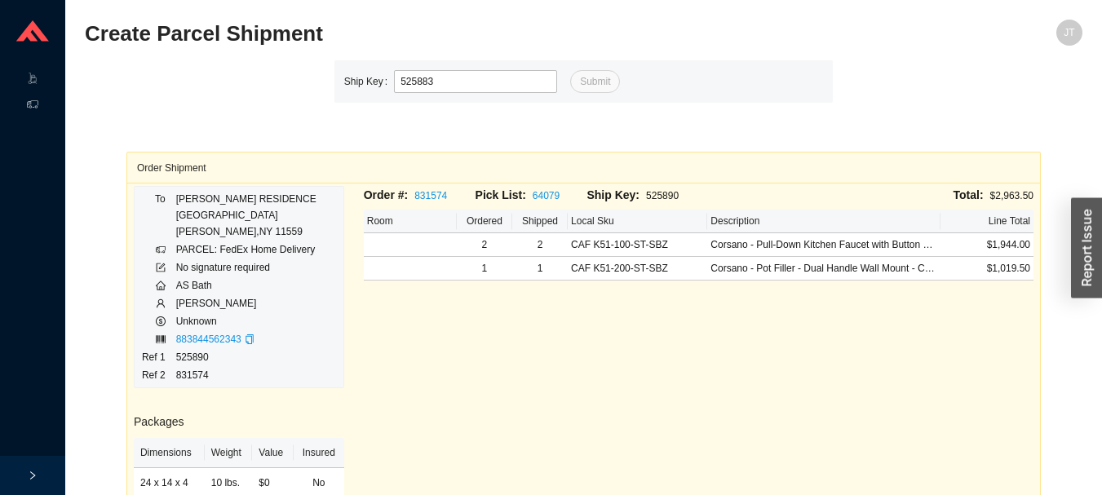
type input "525883"
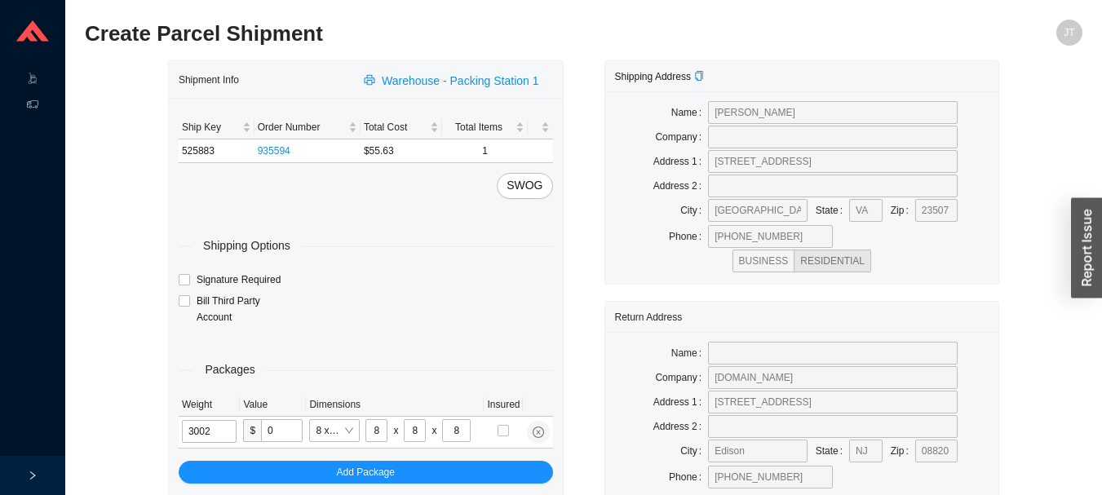
type input "3"
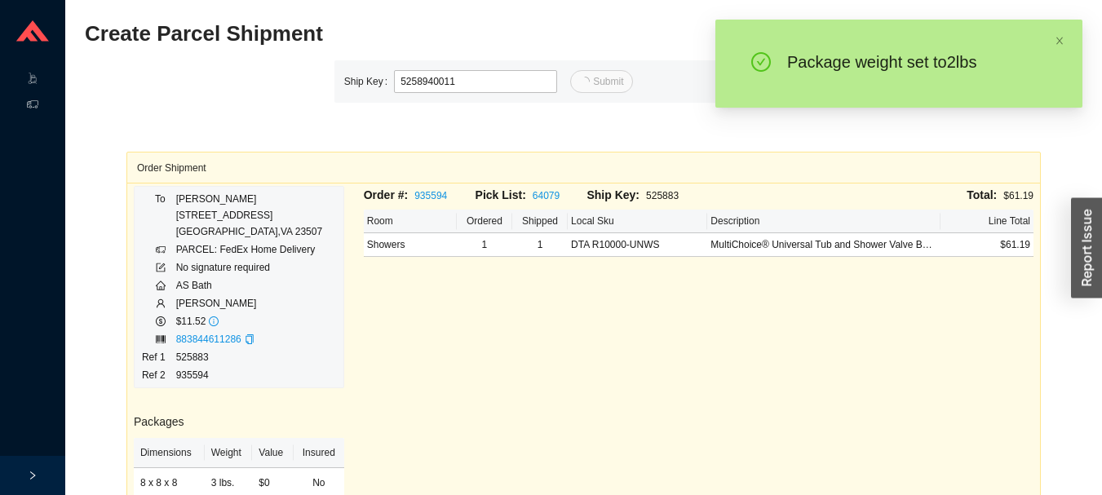
type input "11"
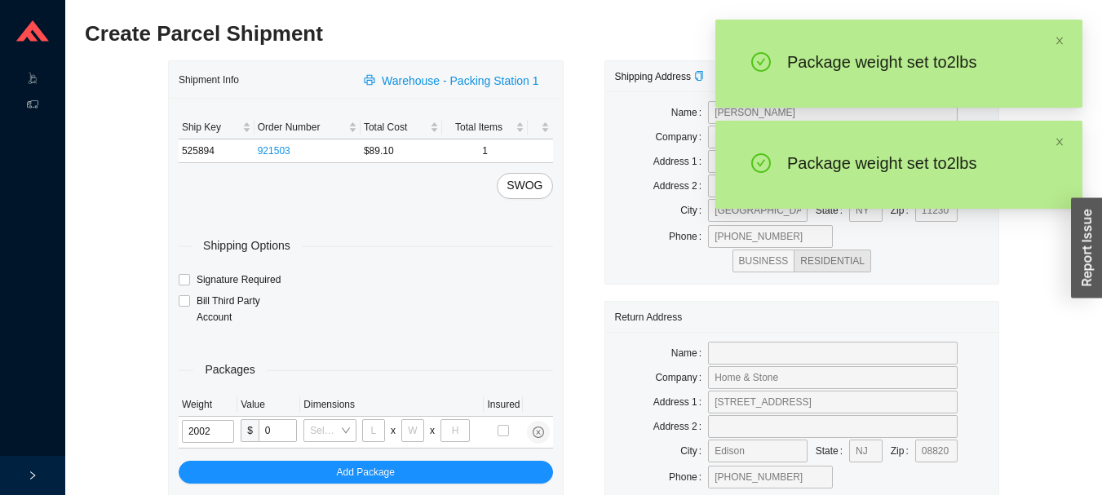
type input "2"
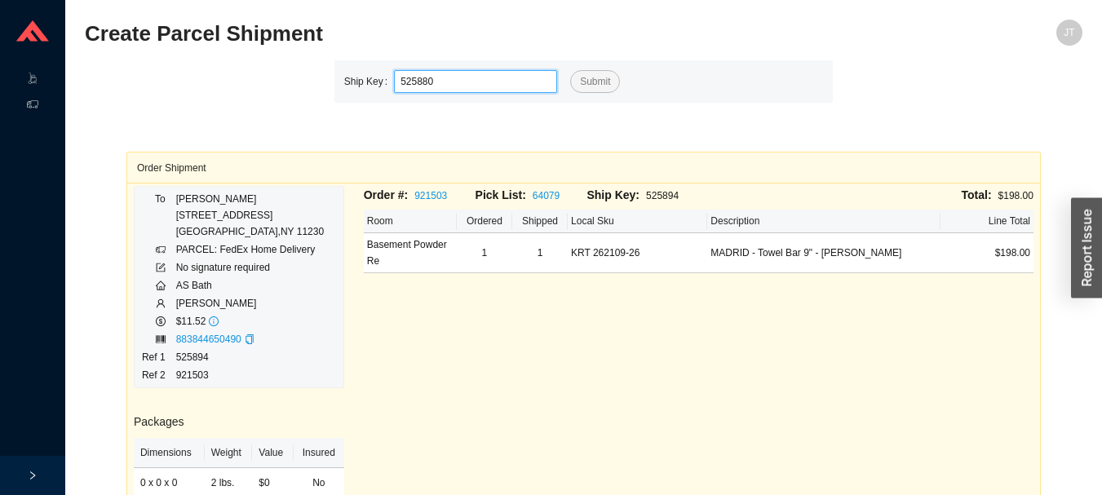
type input "525880"
click at [570, 70] on button "Submit" at bounding box center [595, 81] width 50 height 23
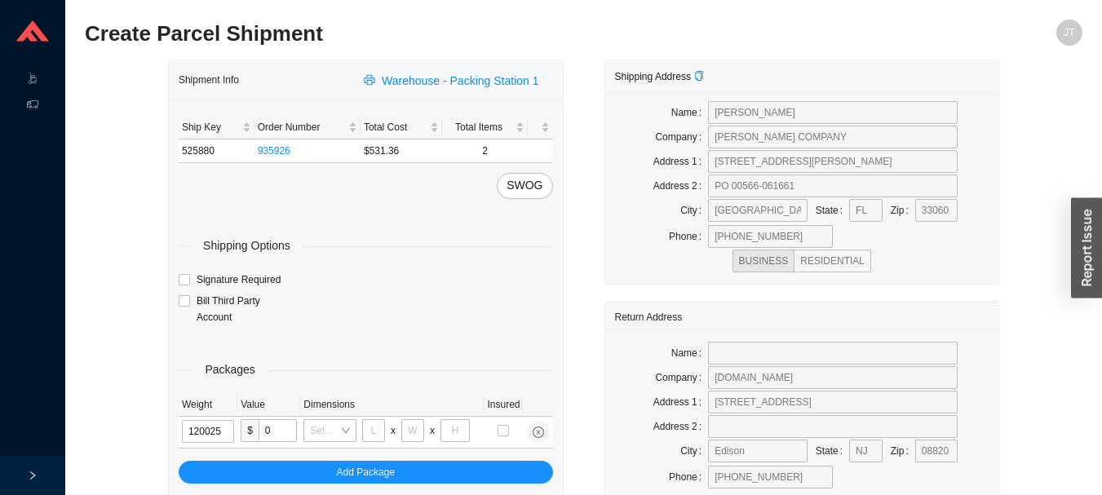
type input "12"
type input "28"
type input "16"
type input "7"
type input "12"
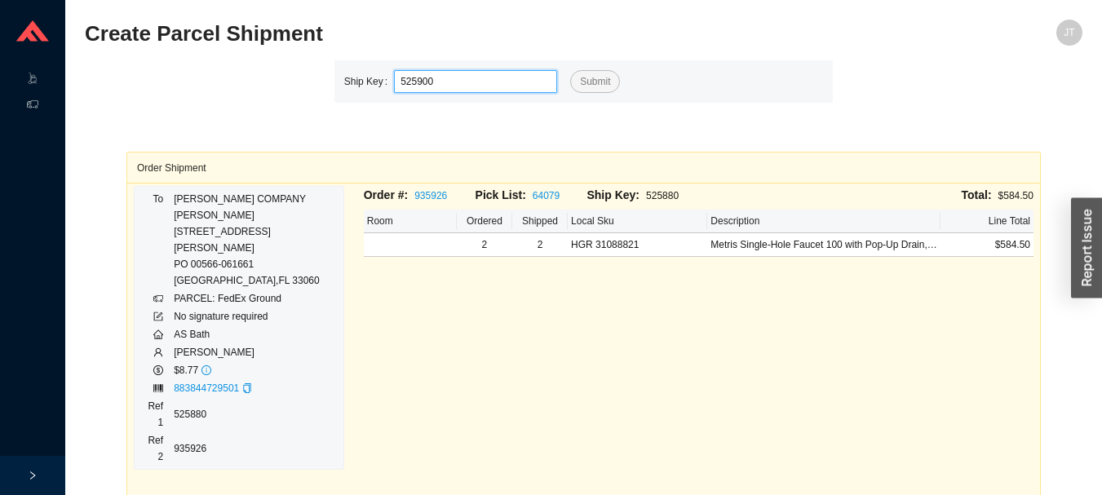
type input "525900"
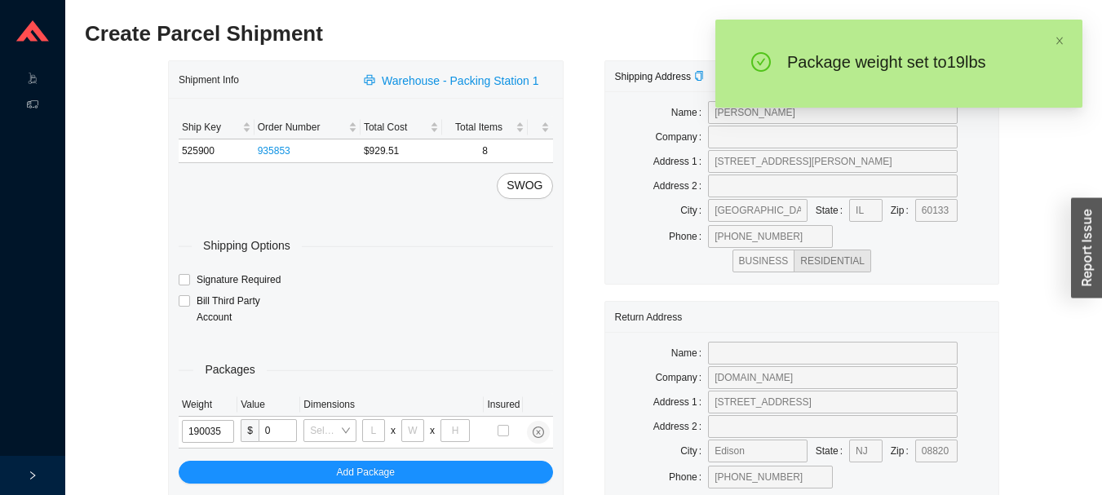
type input "19"
type input "30"
type input "15"
type input "19"
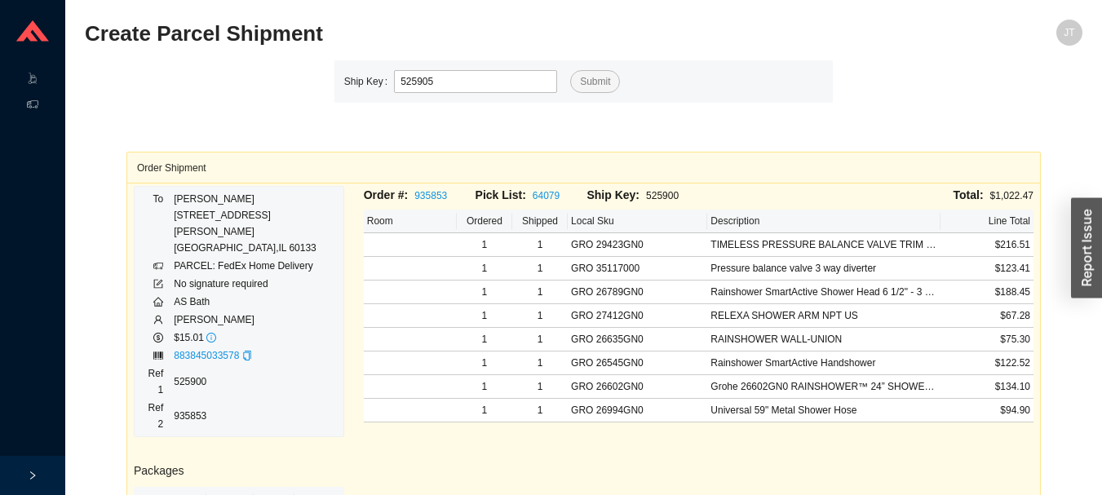
type input "525905"
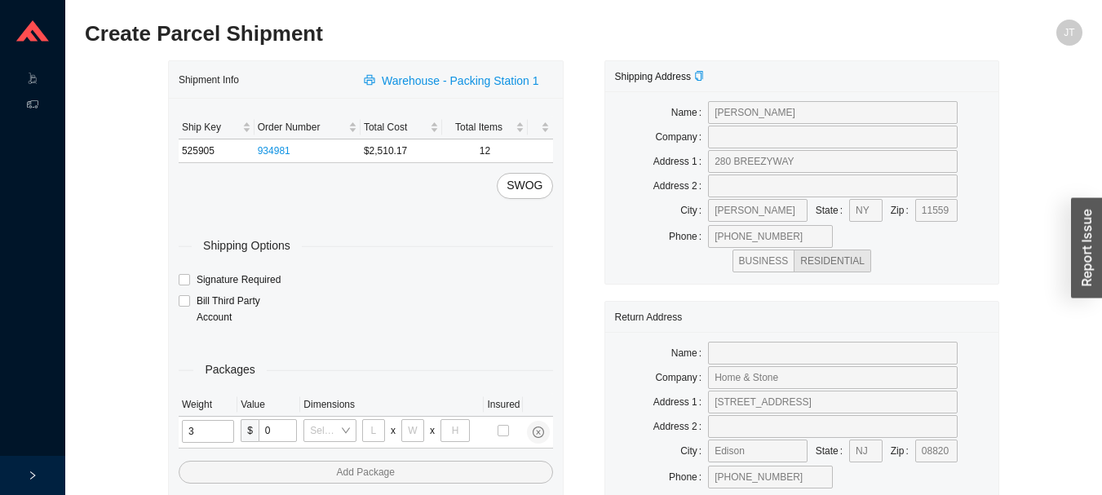
type input "30"
type input "26"
type input "20"
type input "12"
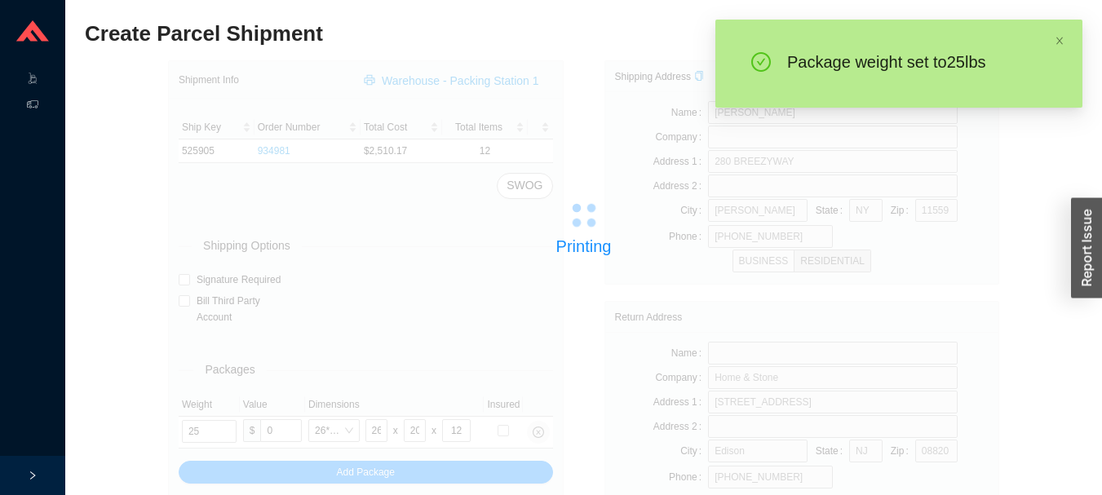
type input "26"
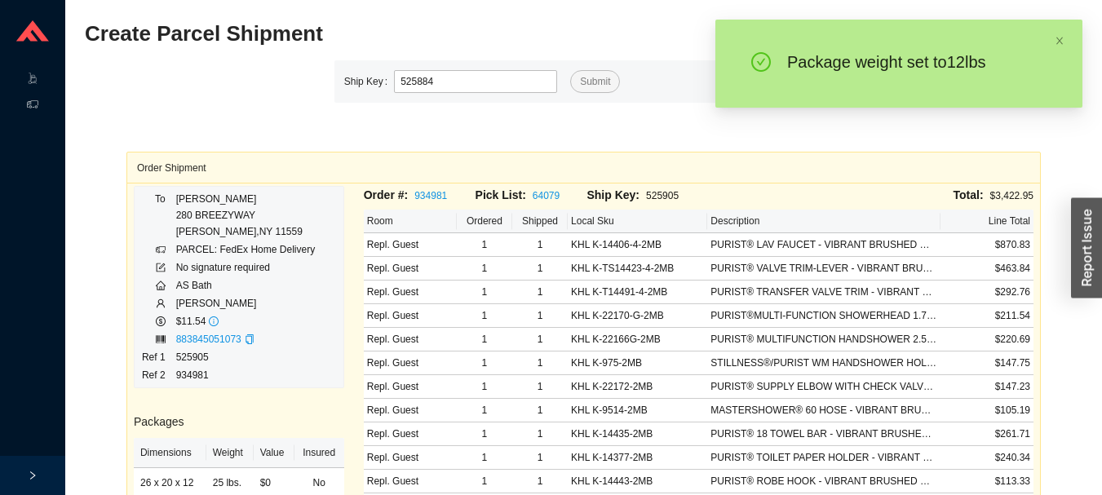
type input "525884"
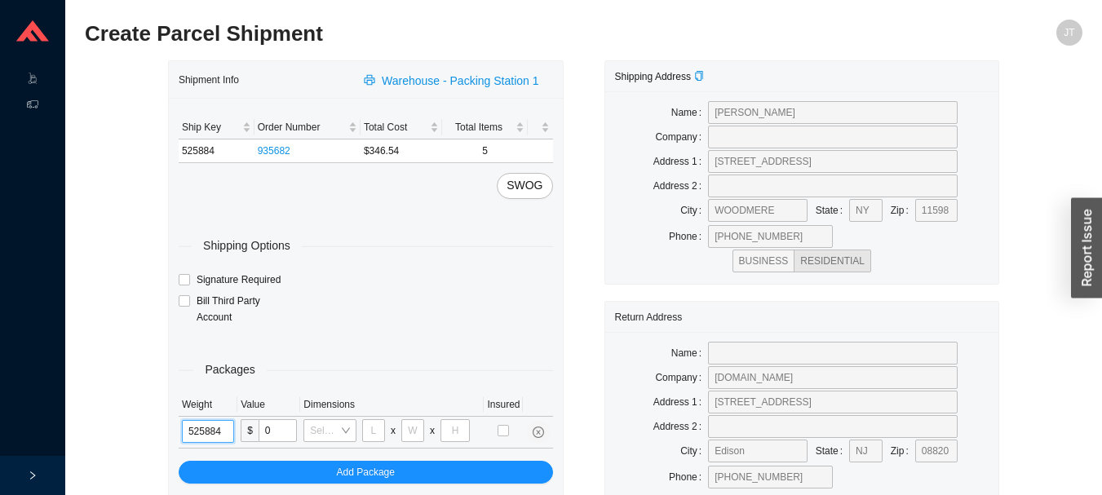
click at [200, 431] on input "525884" at bounding box center [208, 431] width 52 height 23
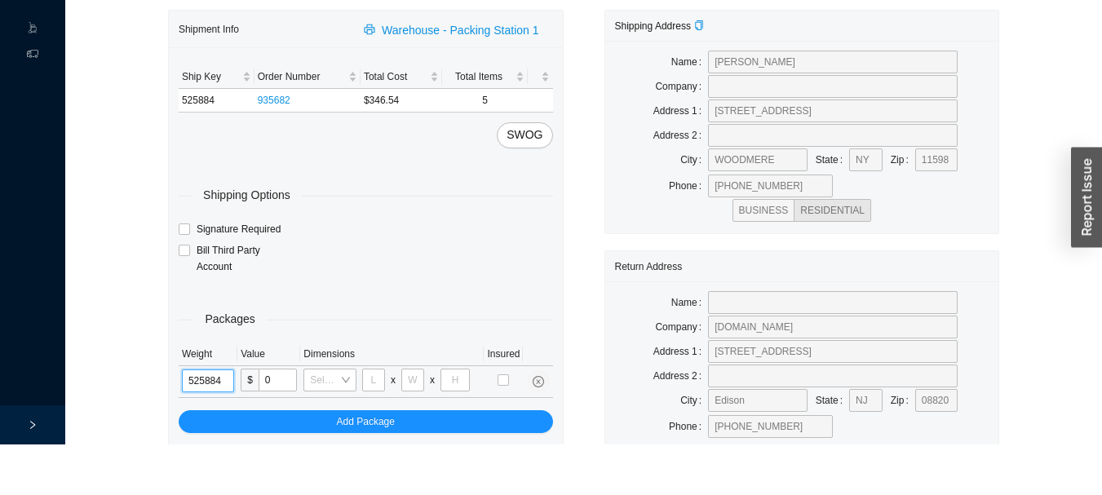
scroll to position [91, 0]
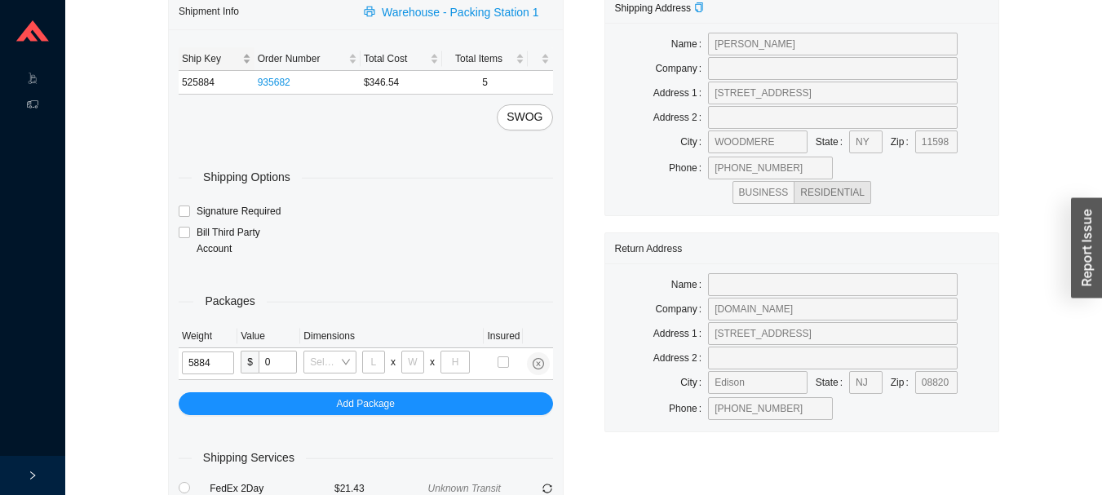
click at [244, 62] on div "Ship Key" at bounding box center [216, 59] width 69 height 16
click at [230, 88] on td "525884" at bounding box center [217, 83] width 76 height 24
click at [211, 77] on td "525884" at bounding box center [217, 83] width 76 height 24
click at [223, 90] on td "525884" at bounding box center [217, 83] width 76 height 24
click at [224, 360] on input "5884" at bounding box center [208, 362] width 52 height 23
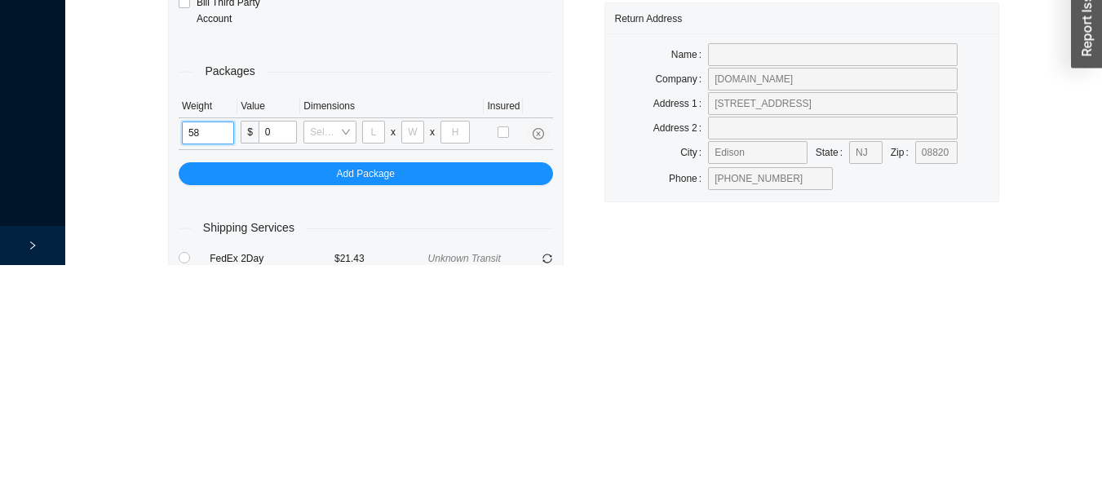
type input "5"
type input "12"
type input "18"
type input "12"
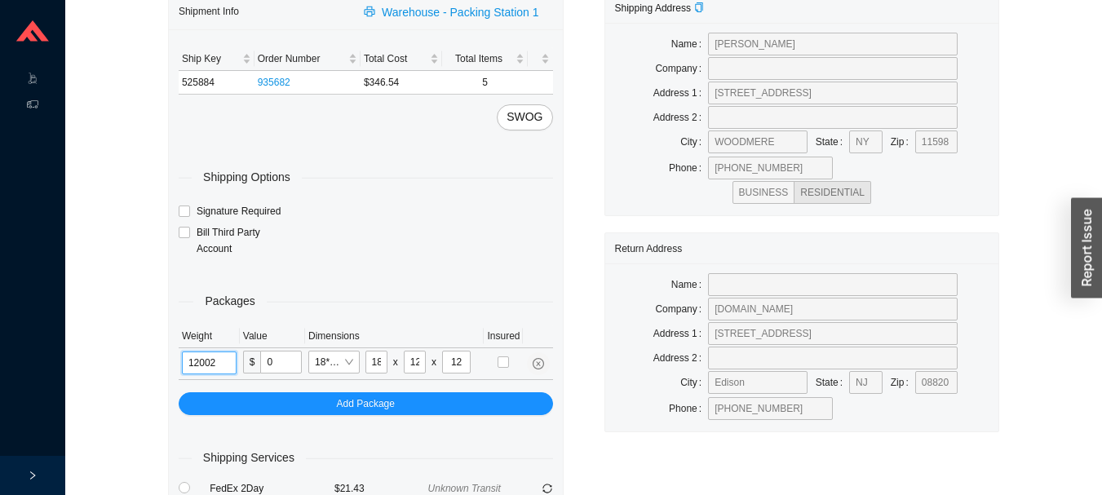
type input "12"
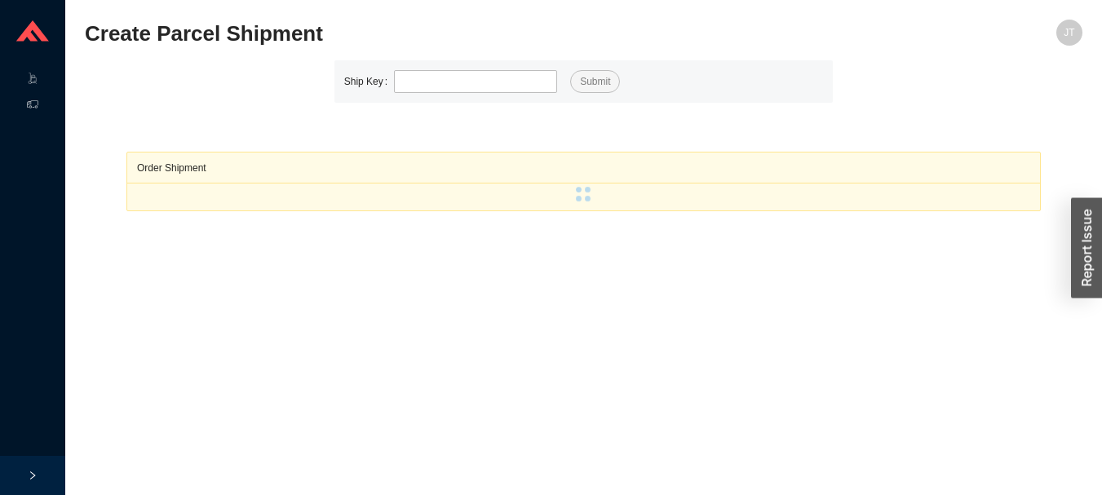
scroll to position [23, 0]
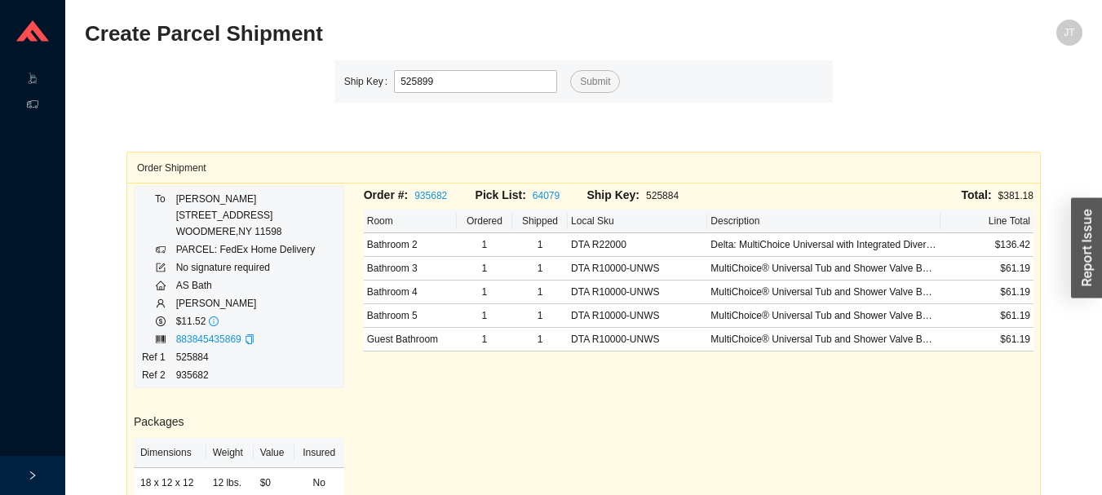
type input "525899"
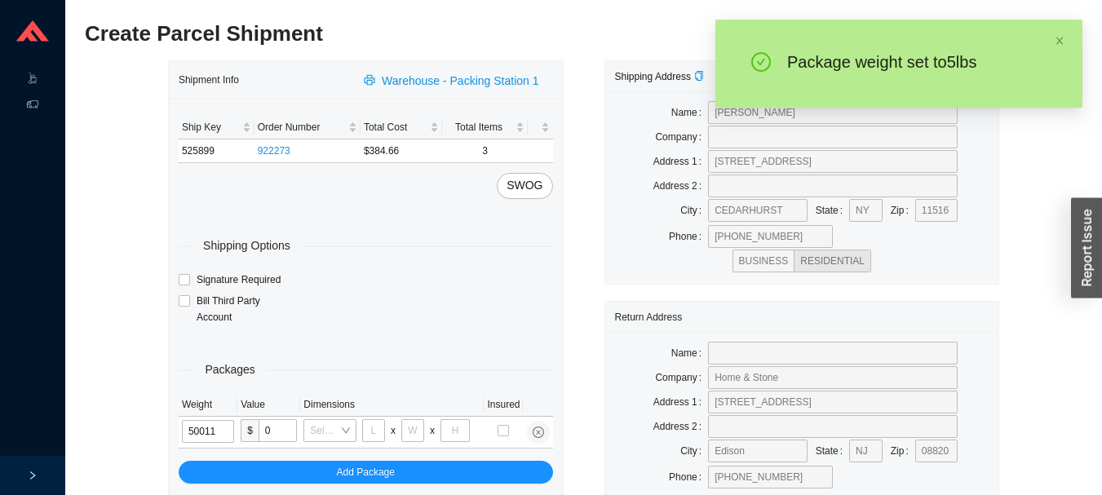
type input "5"
type input "14"
type input "7"
type input "5"
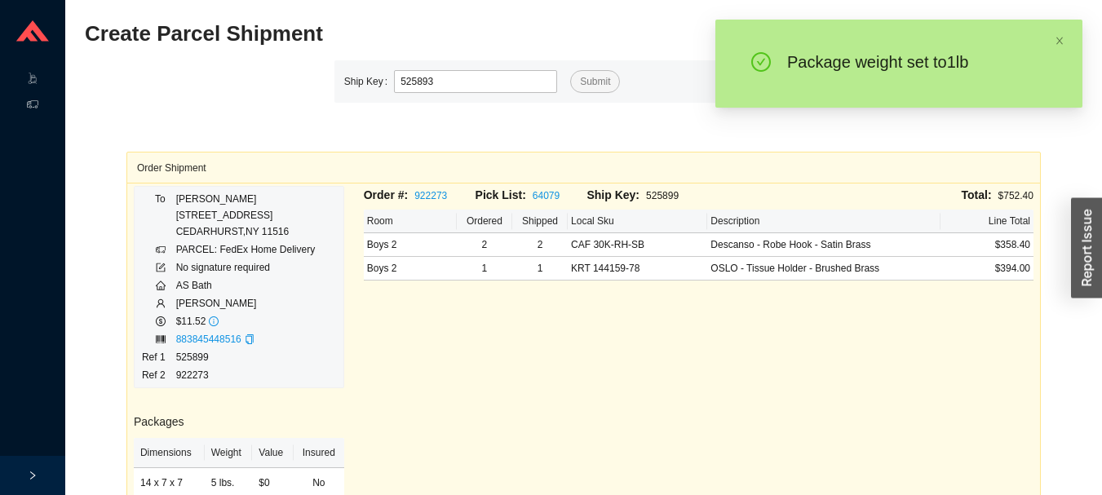
type input "525893"
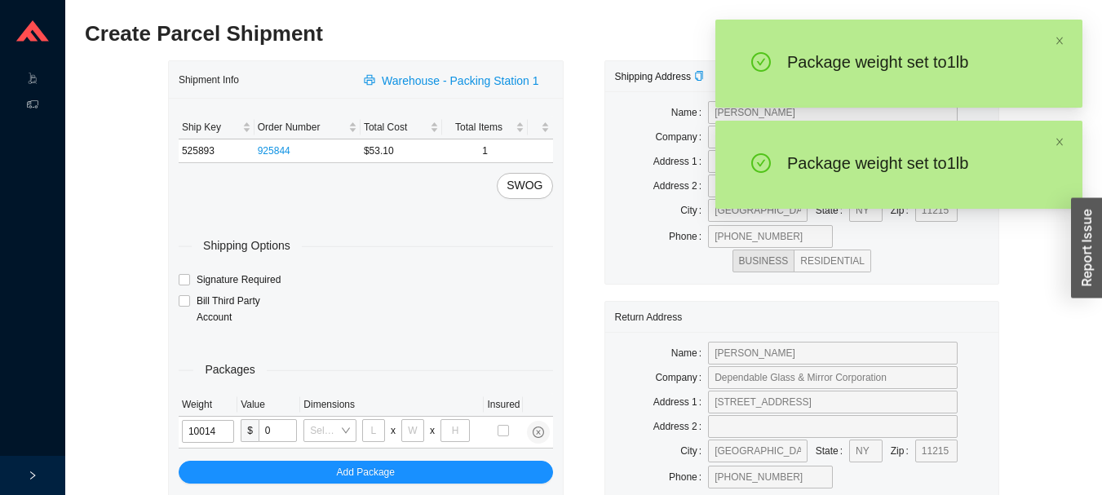
type input "1"
type input "5"
type input "1"
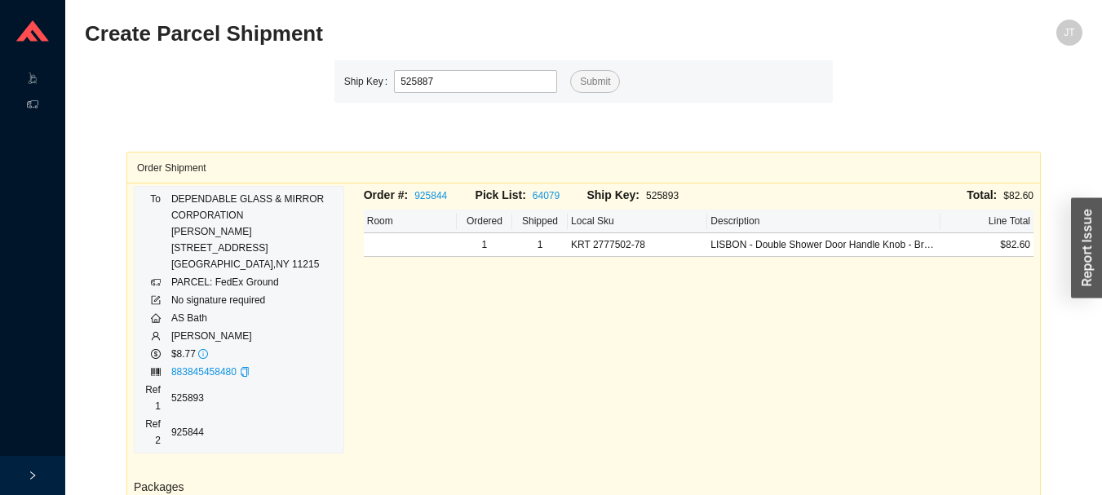
type input "525887"
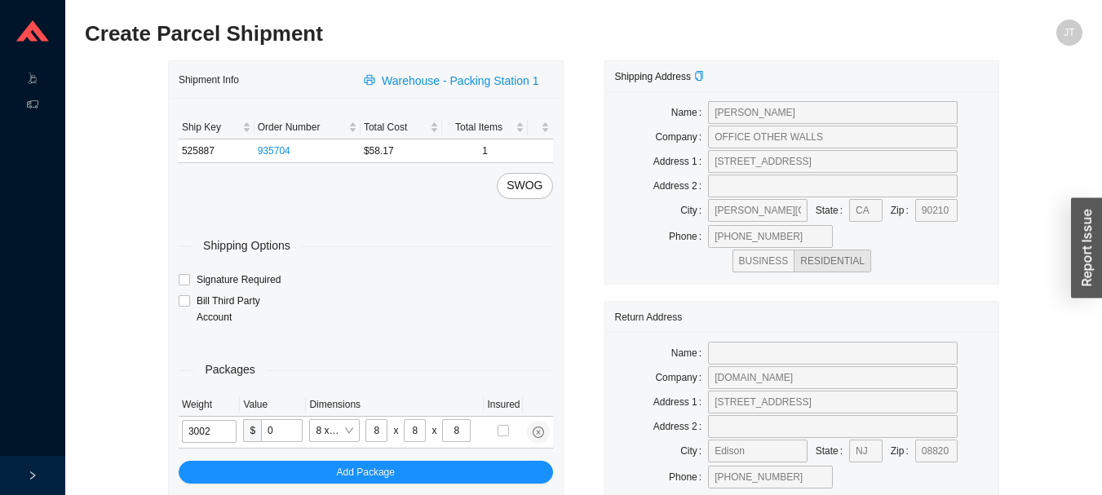
type input "3"
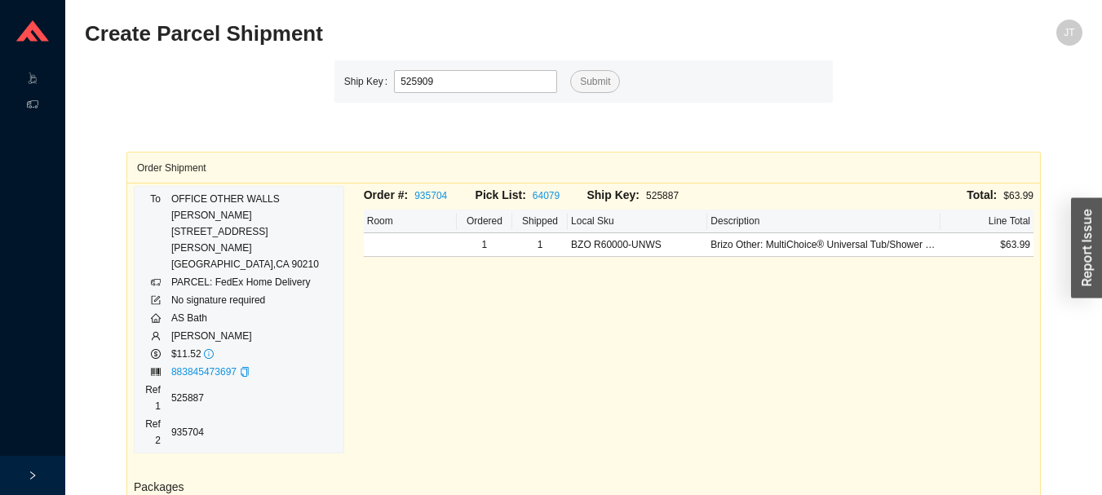
type input "525909"
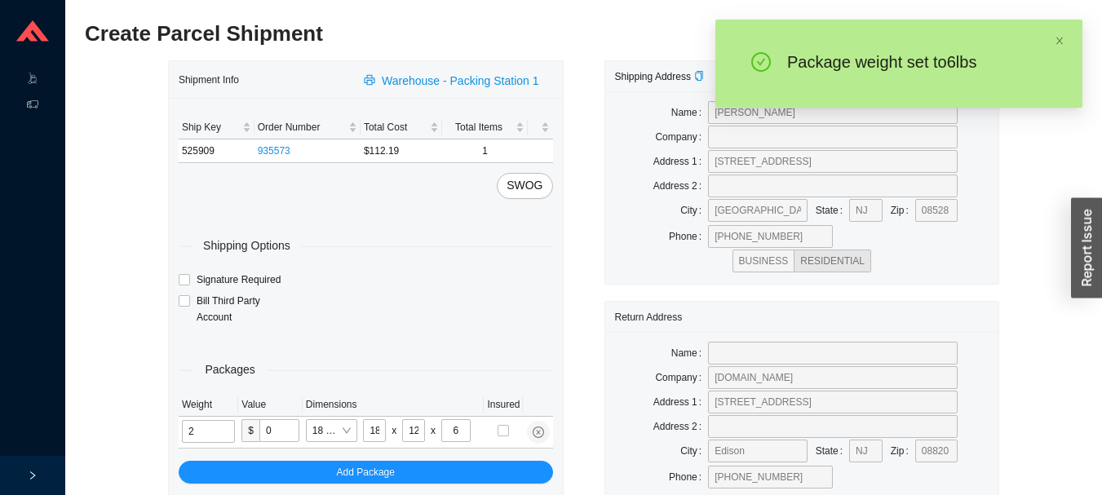
type input "6"
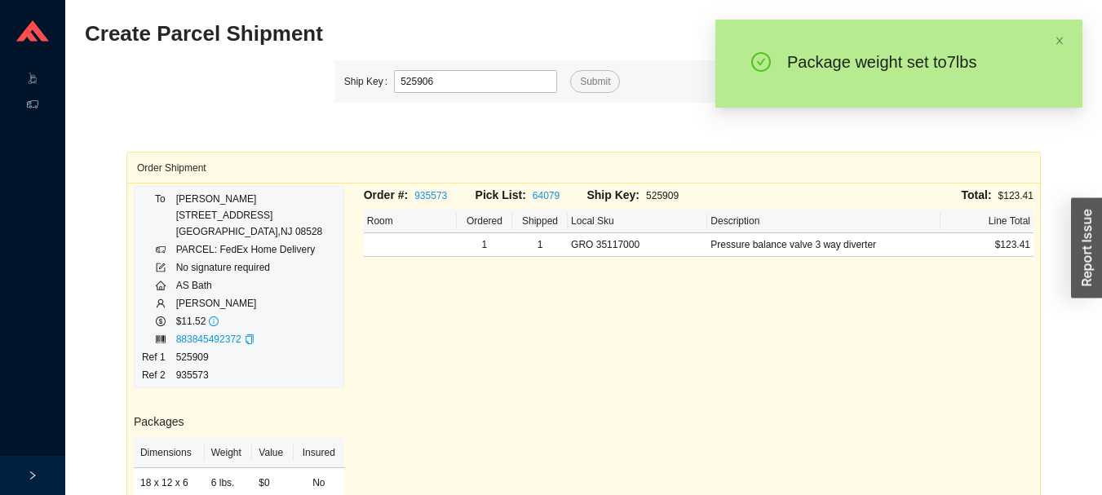
type input "525906"
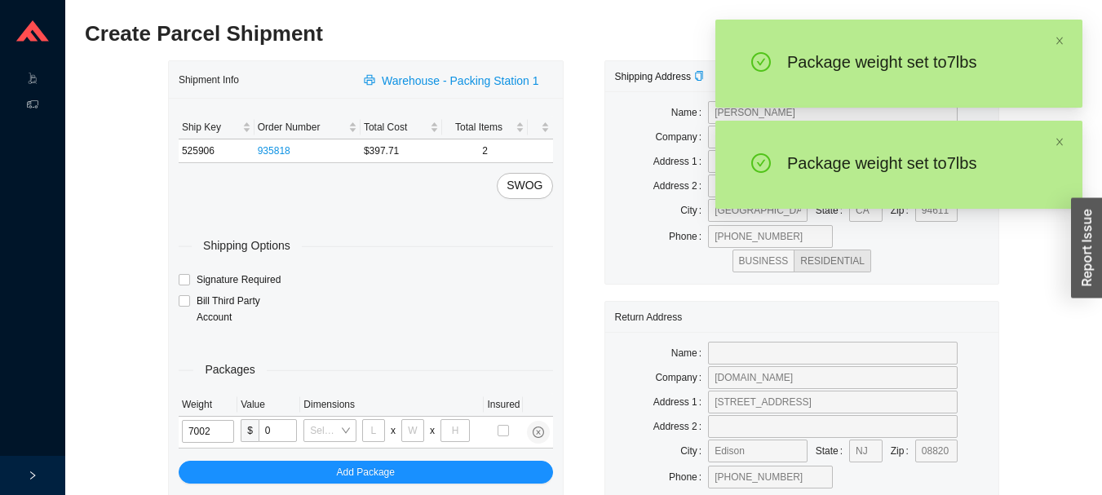
type input "7"
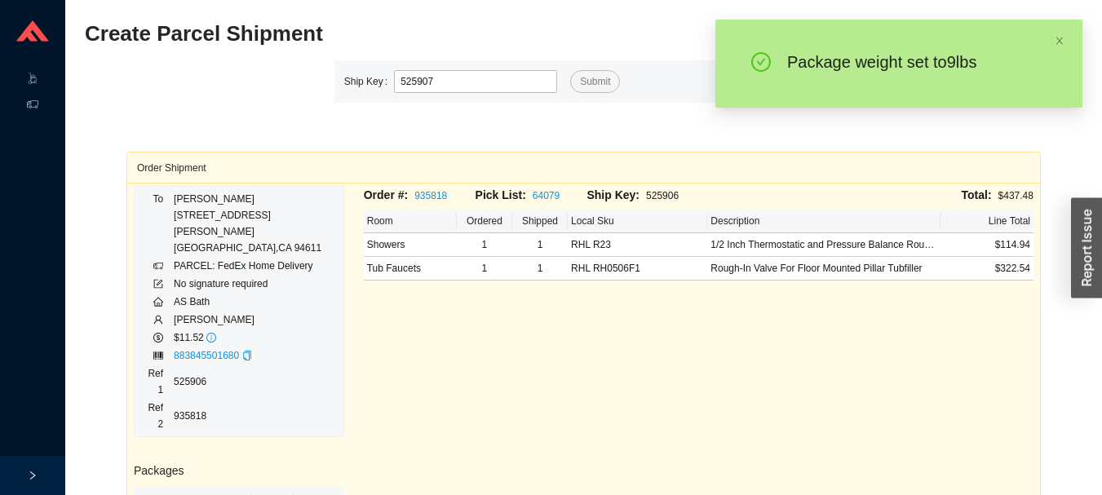
type input "525907"
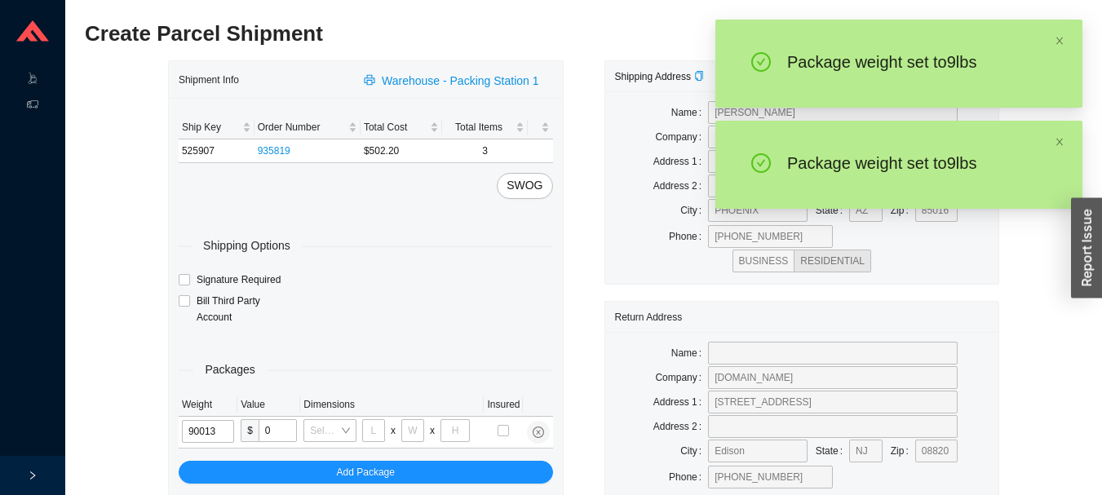
type input "9"
type input "10"
type input "9"
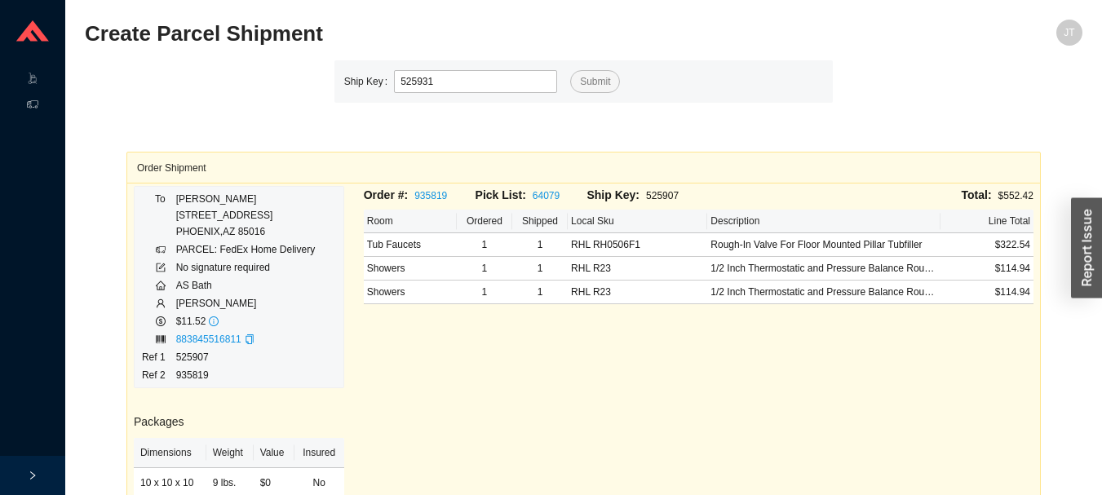
type input "525931"
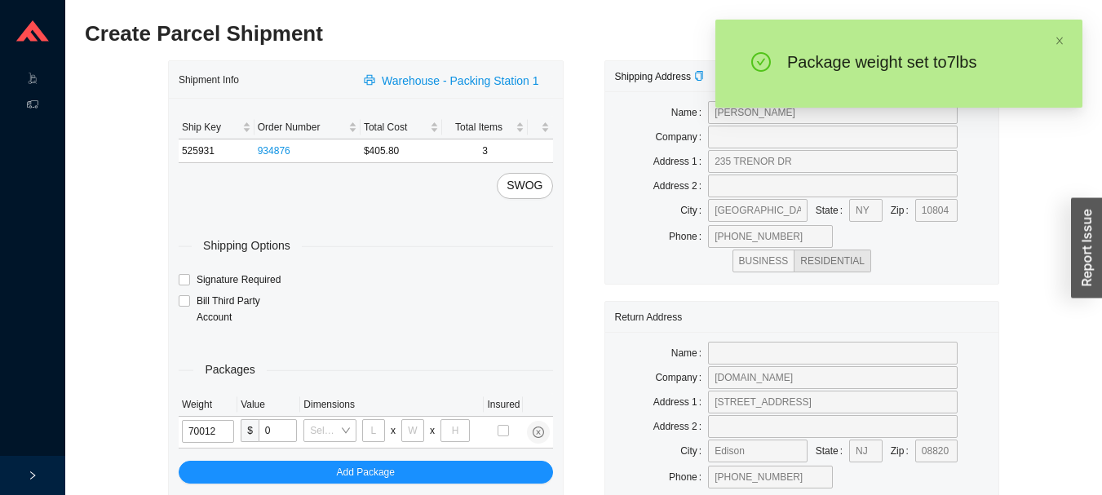
type input "7"
type input "18"
type input "12"
type input "6"
type input "7"
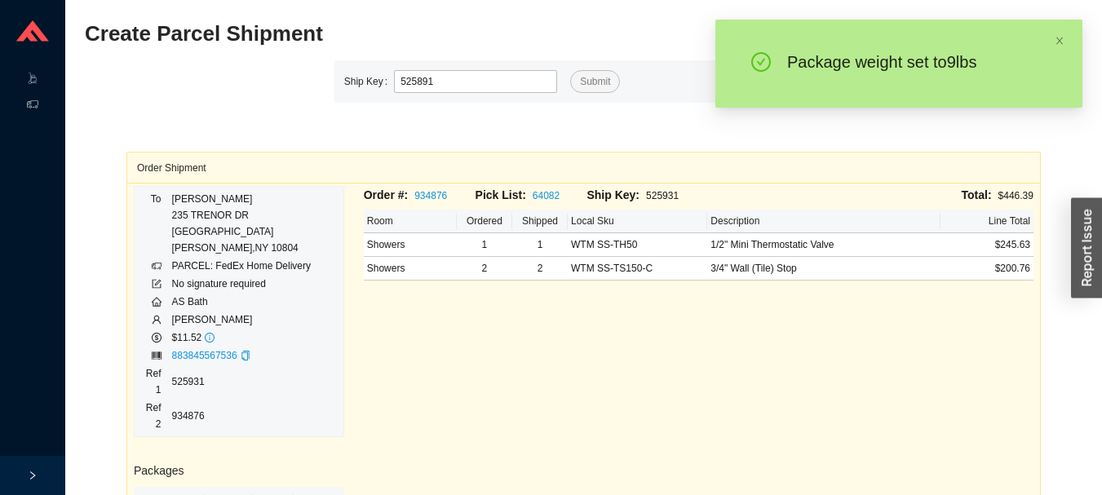
type input "525891"
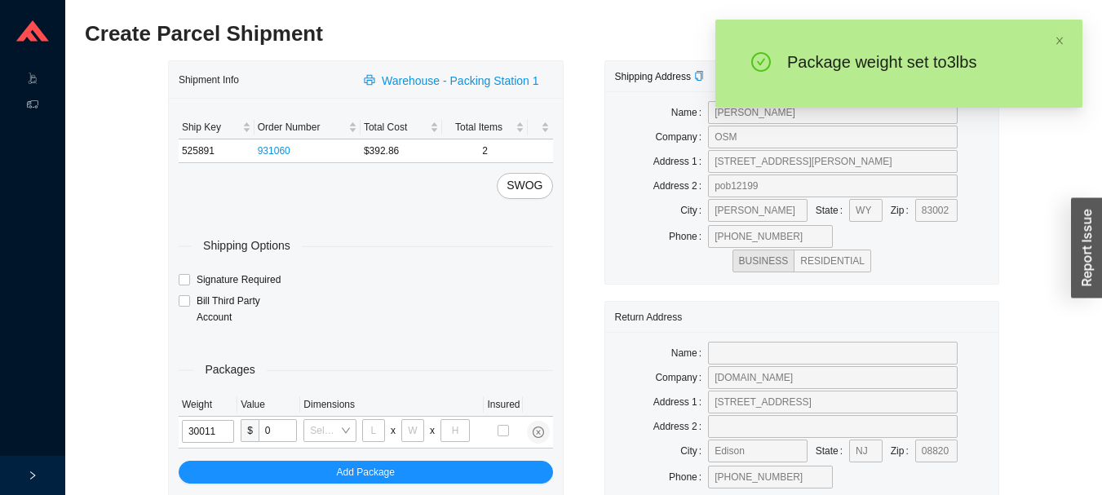
type input "3"
type input "14"
type input "7"
type input "3"
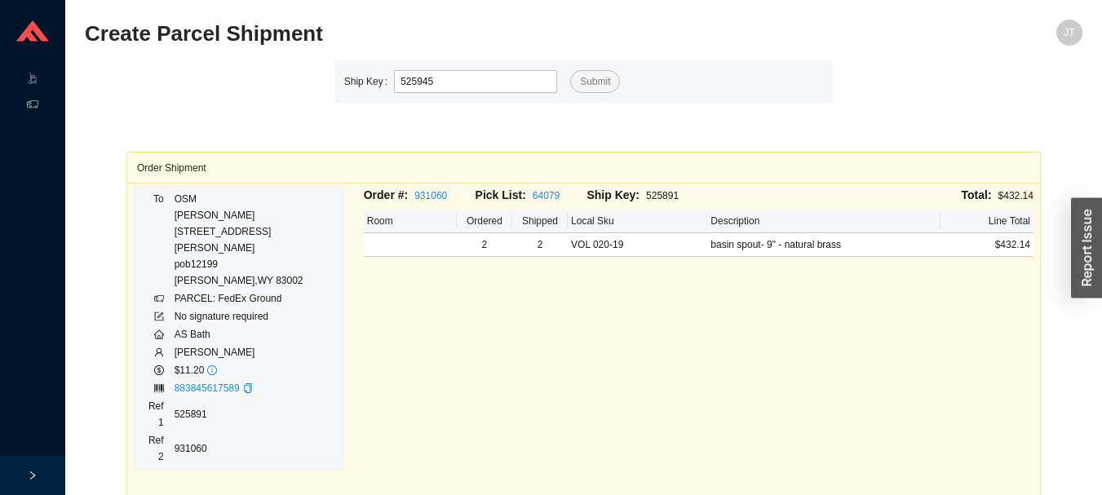
type input "525945"
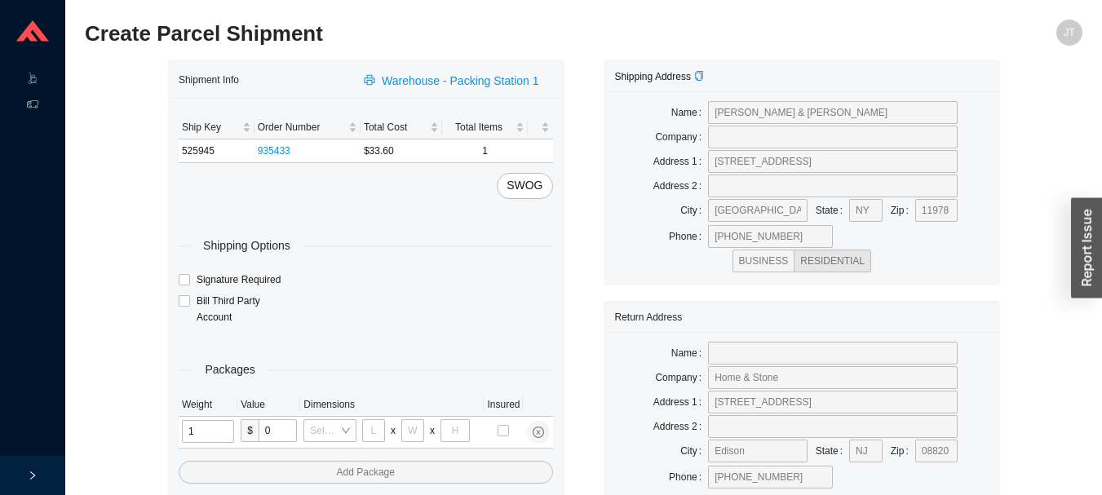
type input "14"
type input "5"
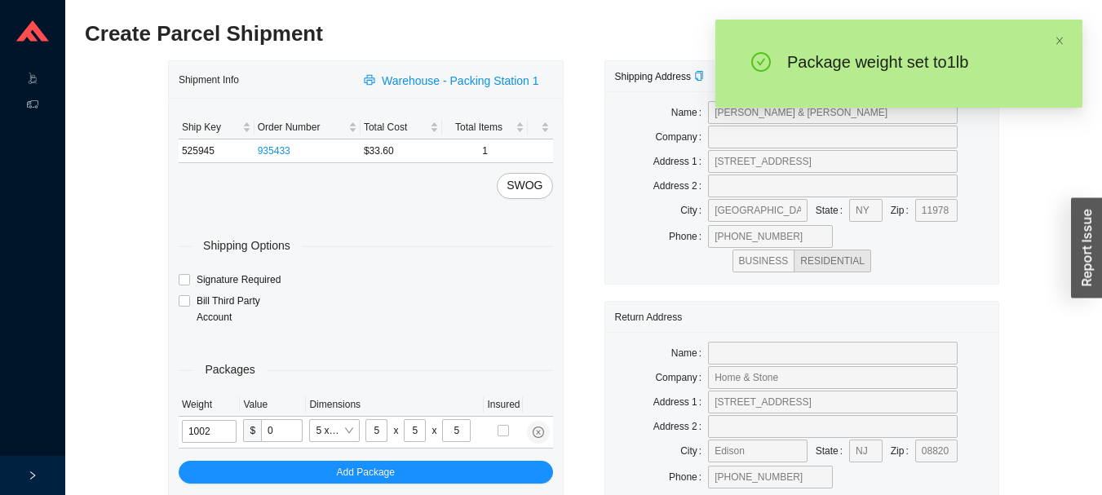
type input "1"
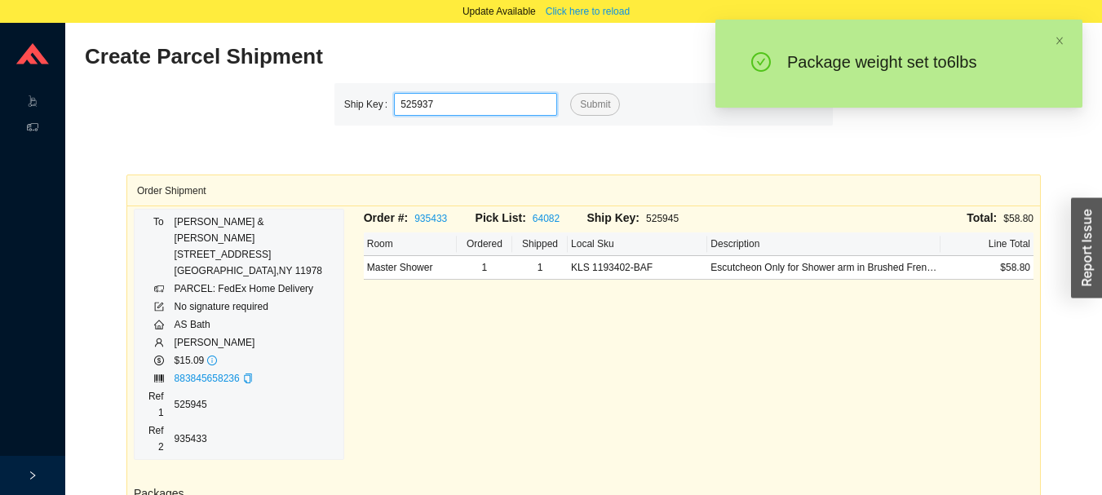
type input "525937"
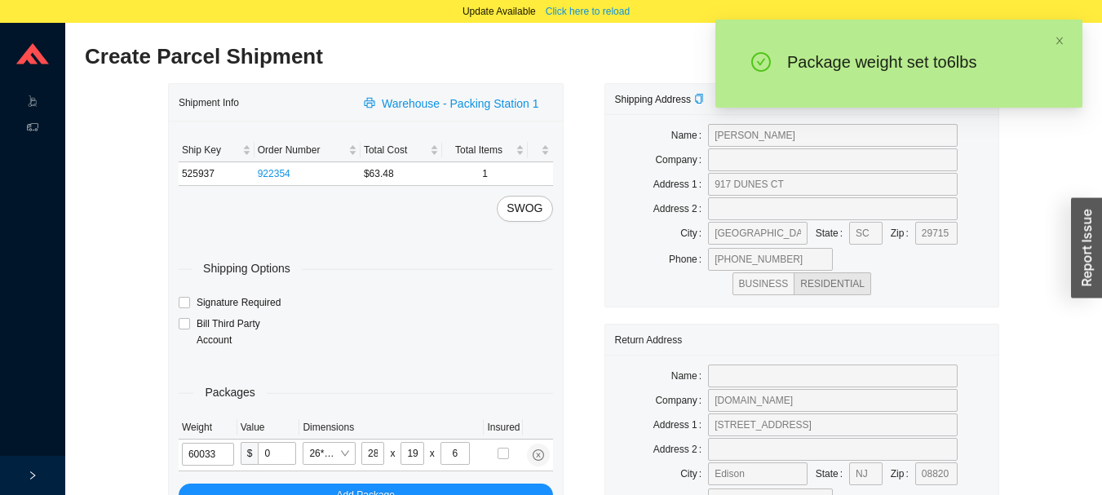
type input "6"
type input "24"
type input "14"
type input "4"
type input "6"
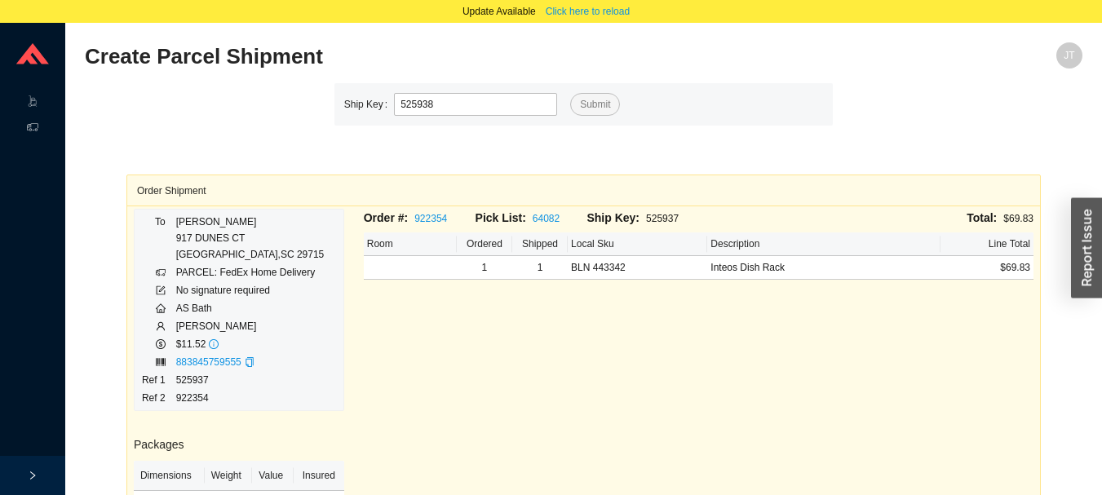
type input "525938"
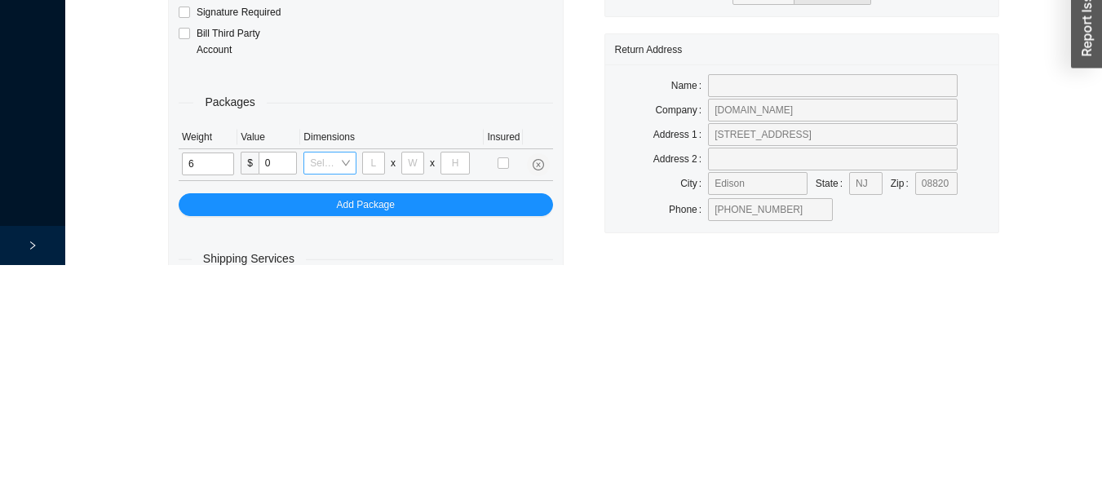
scroll to position [91, 0]
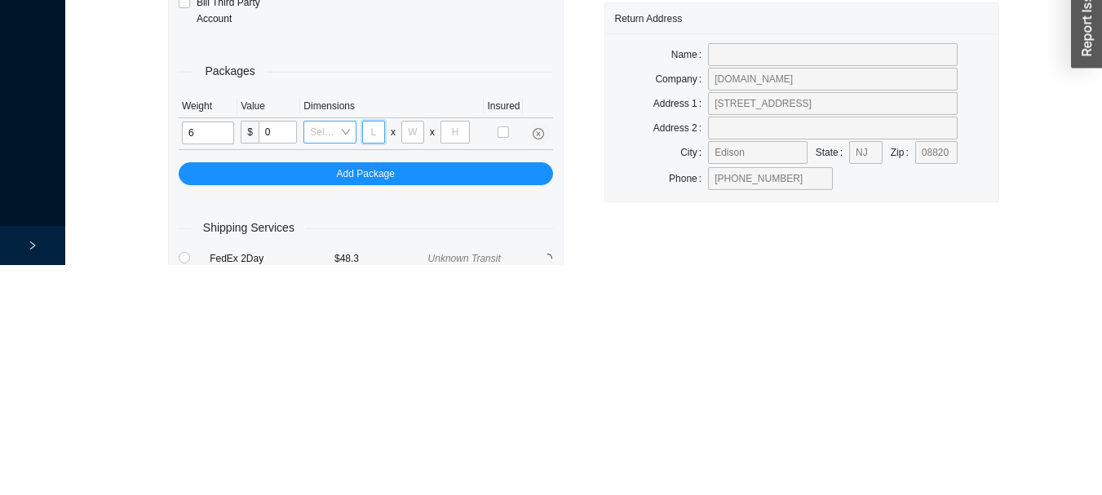
click at [373, 364] on input "tel" at bounding box center [373, 362] width 23 height 23
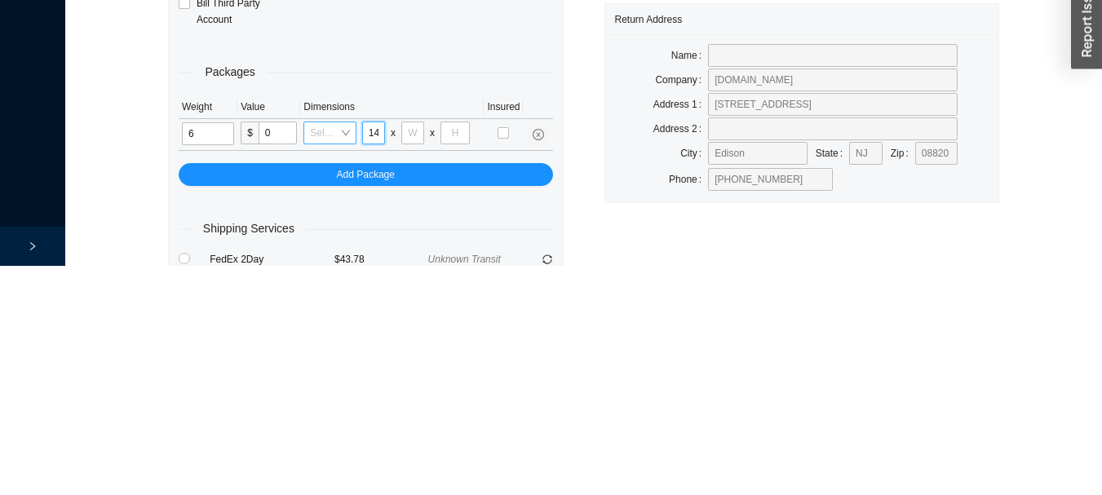
scroll to position [0, 1]
type input "14"
click at [413, 361] on input "tel" at bounding box center [412, 362] width 23 height 23
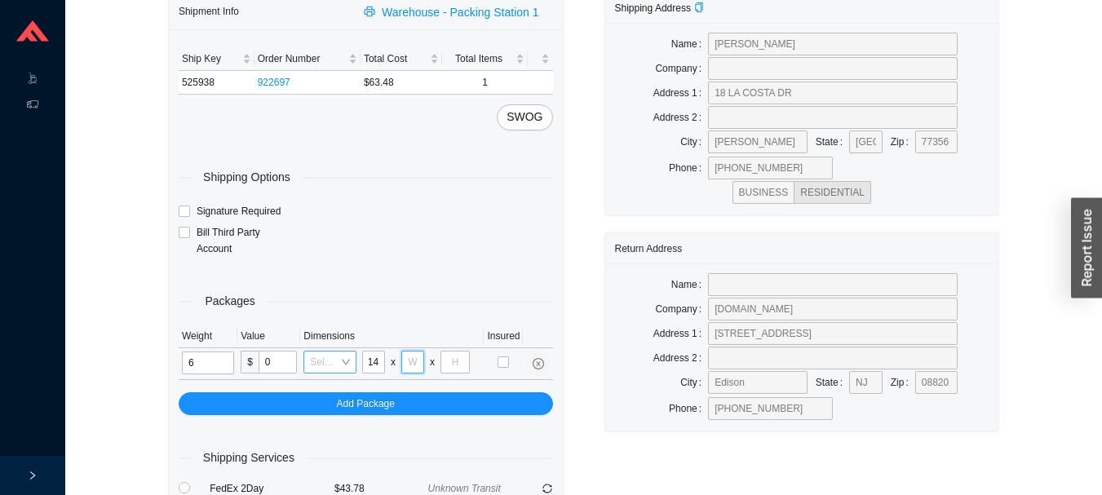
scroll to position [0, 0]
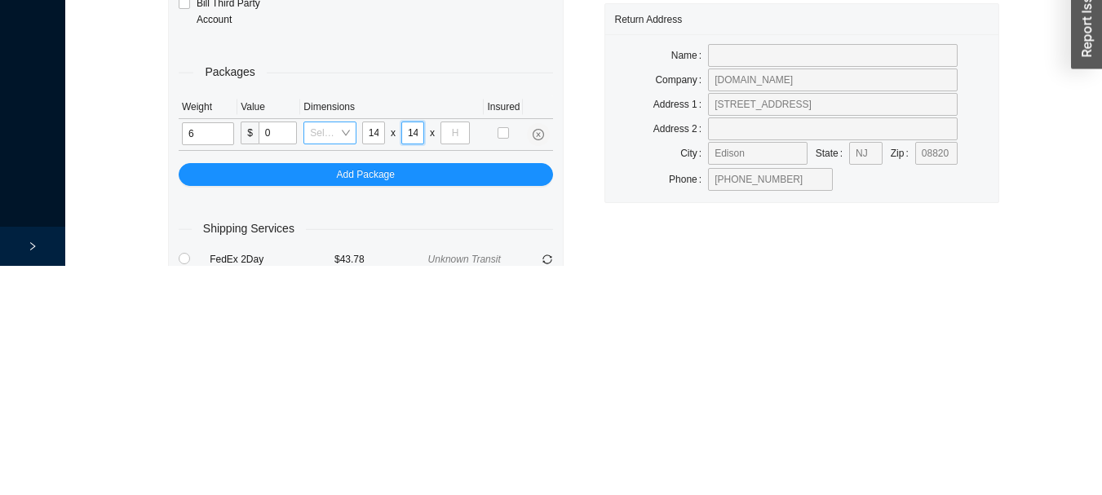
type input "14"
click at [454, 363] on input "tel" at bounding box center [454, 362] width 29 height 23
type input "3"
type input "4"
type input "3"
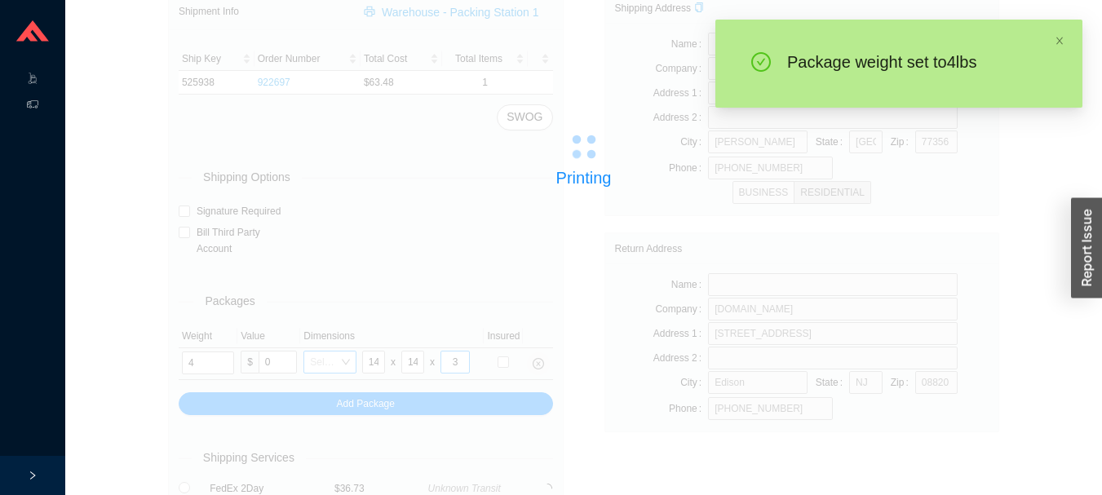
scroll to position [23, 0]
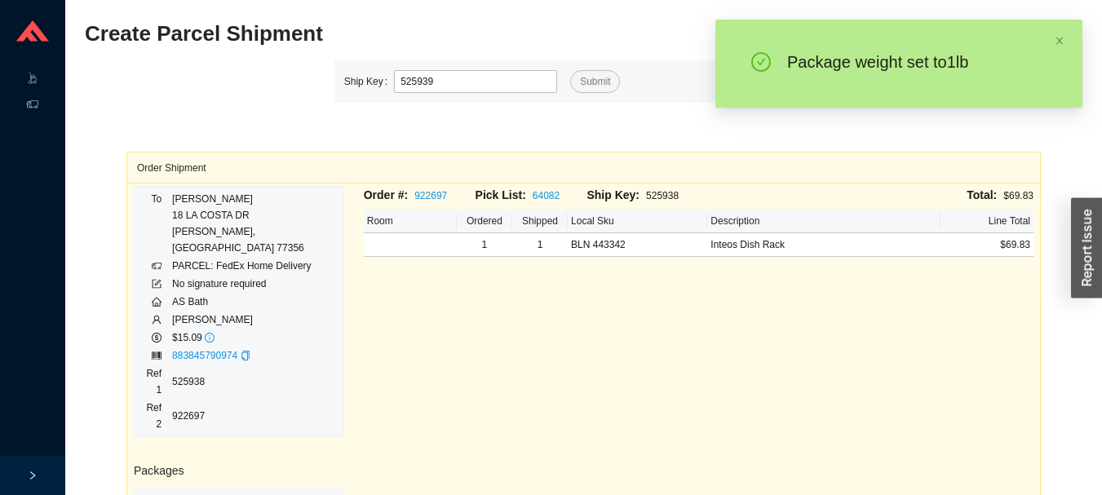
type input "525939"
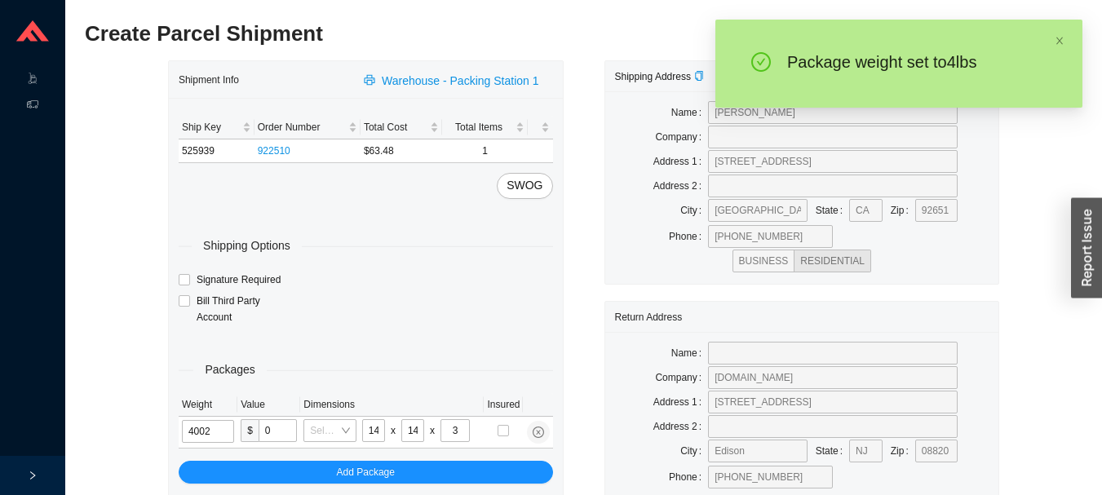
type input "4"
